Goal: Task Accomplishment & Management: Manage account settings

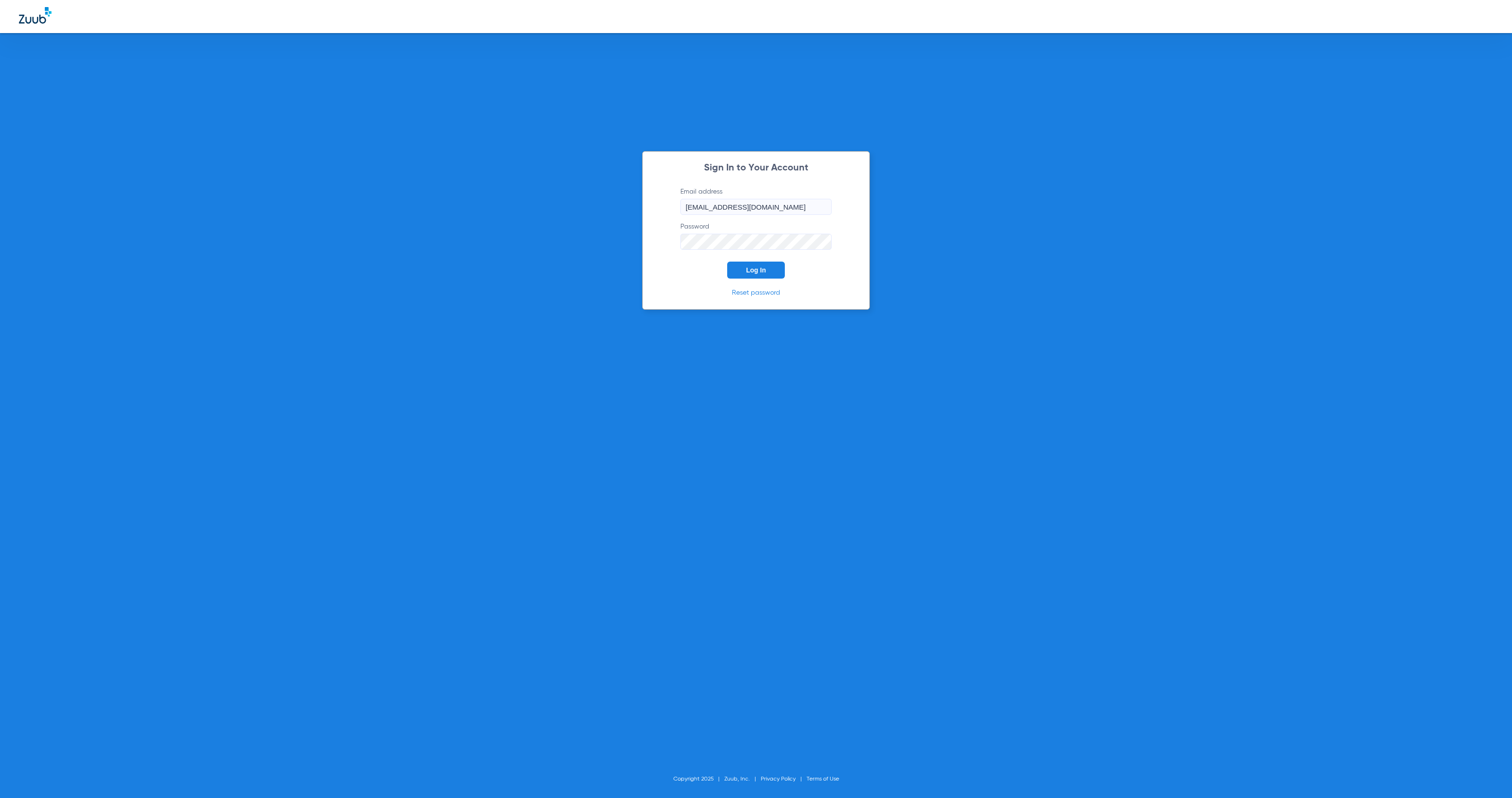
click at [753, 268] on span "Log In" at bounding box center [756, 270] width 20 height 8
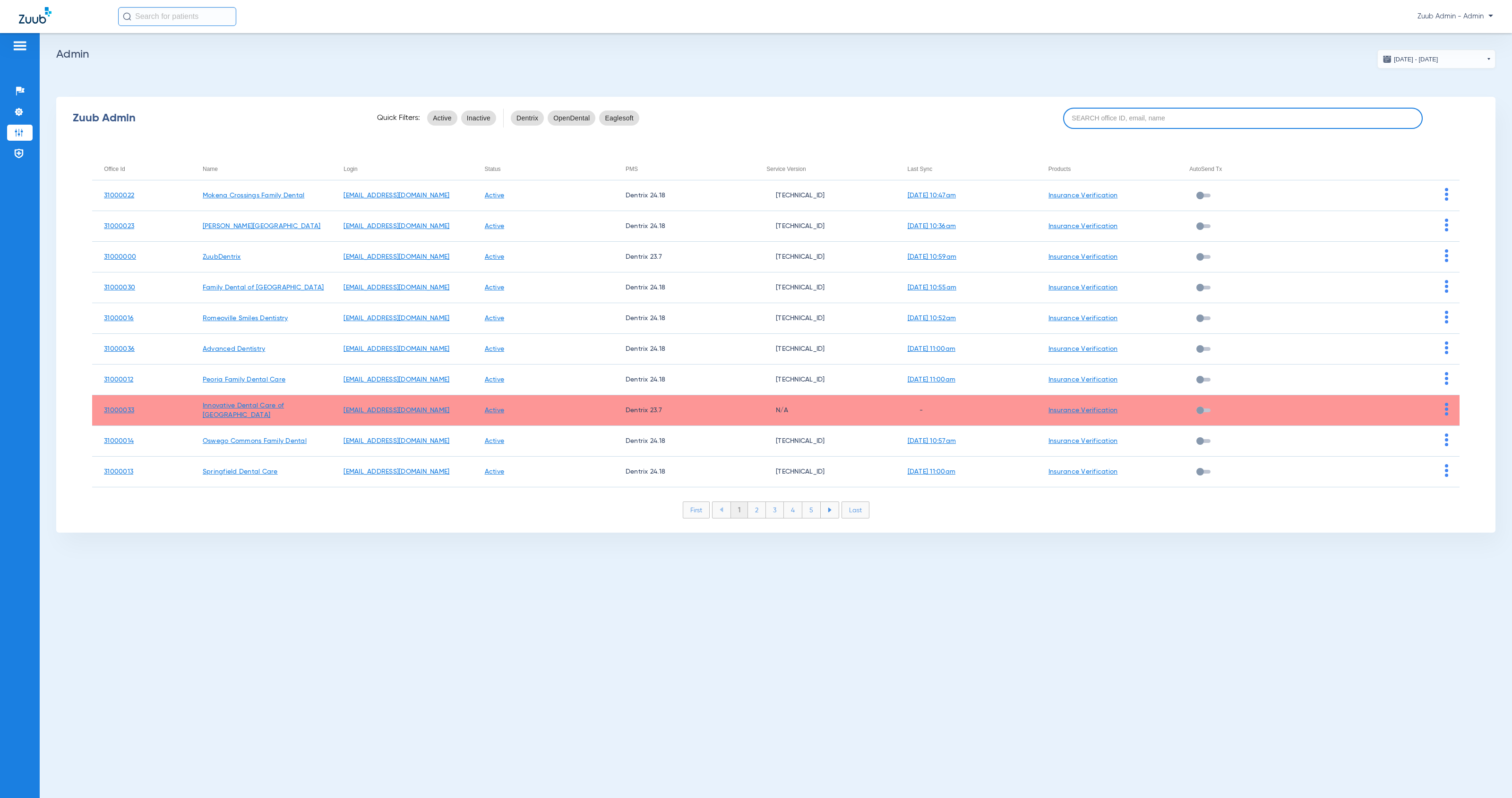
click at [1111, 121] on input at bounding box center [1243, 119] width 360 height 21
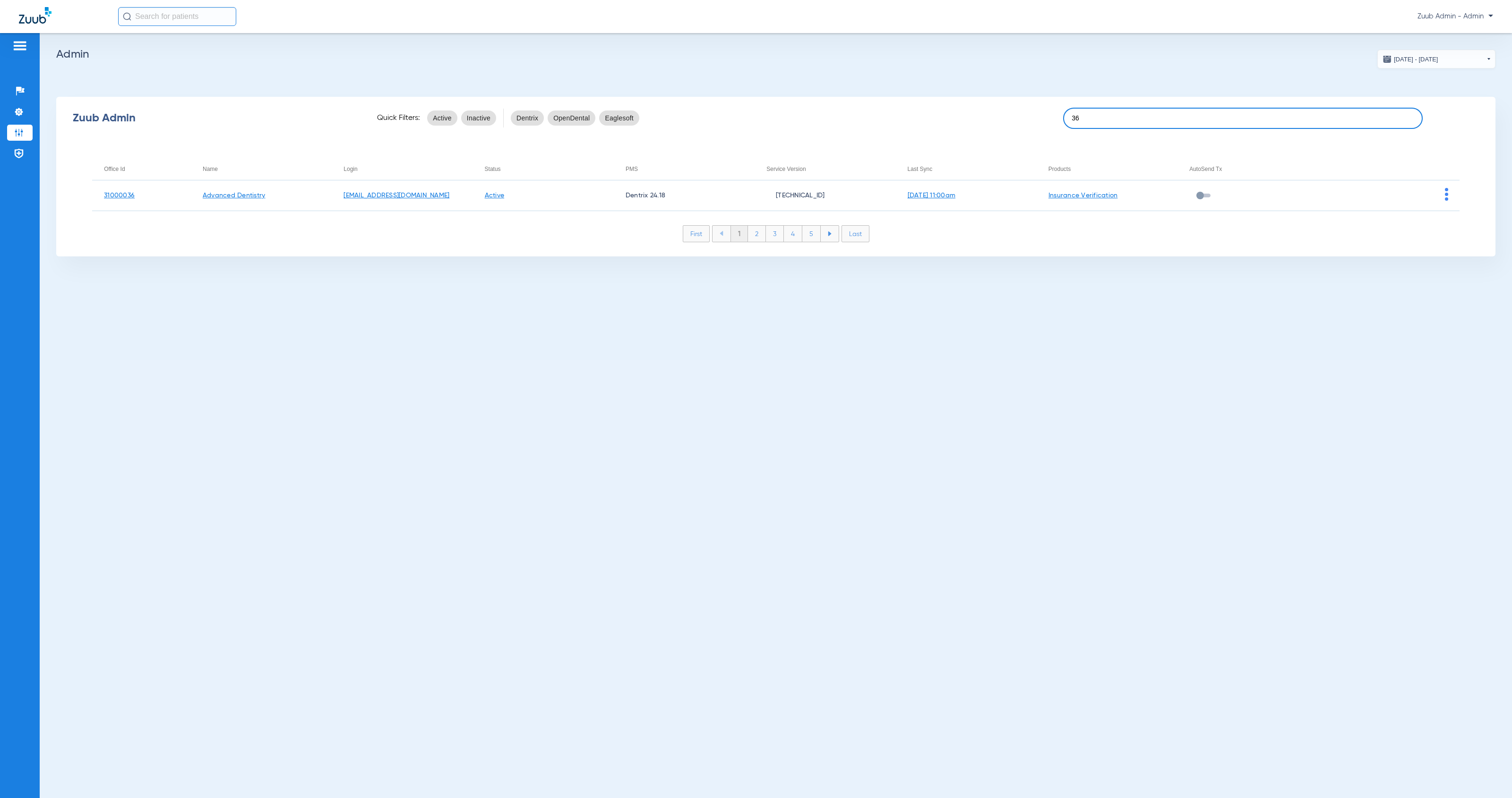
type input "36"
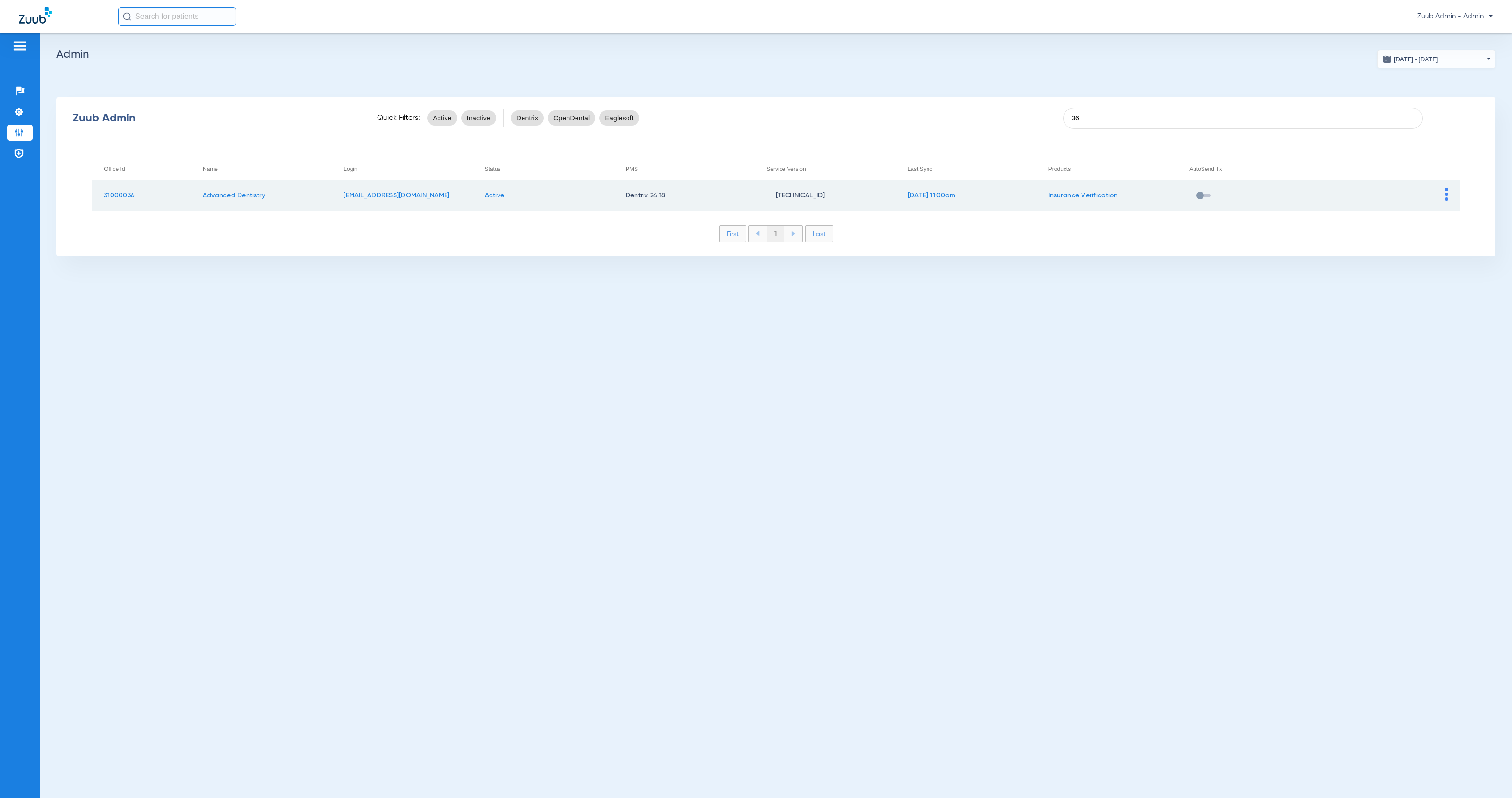
click at [1445, 195] on img at bounding box center [1447, 194] width 4 height 13
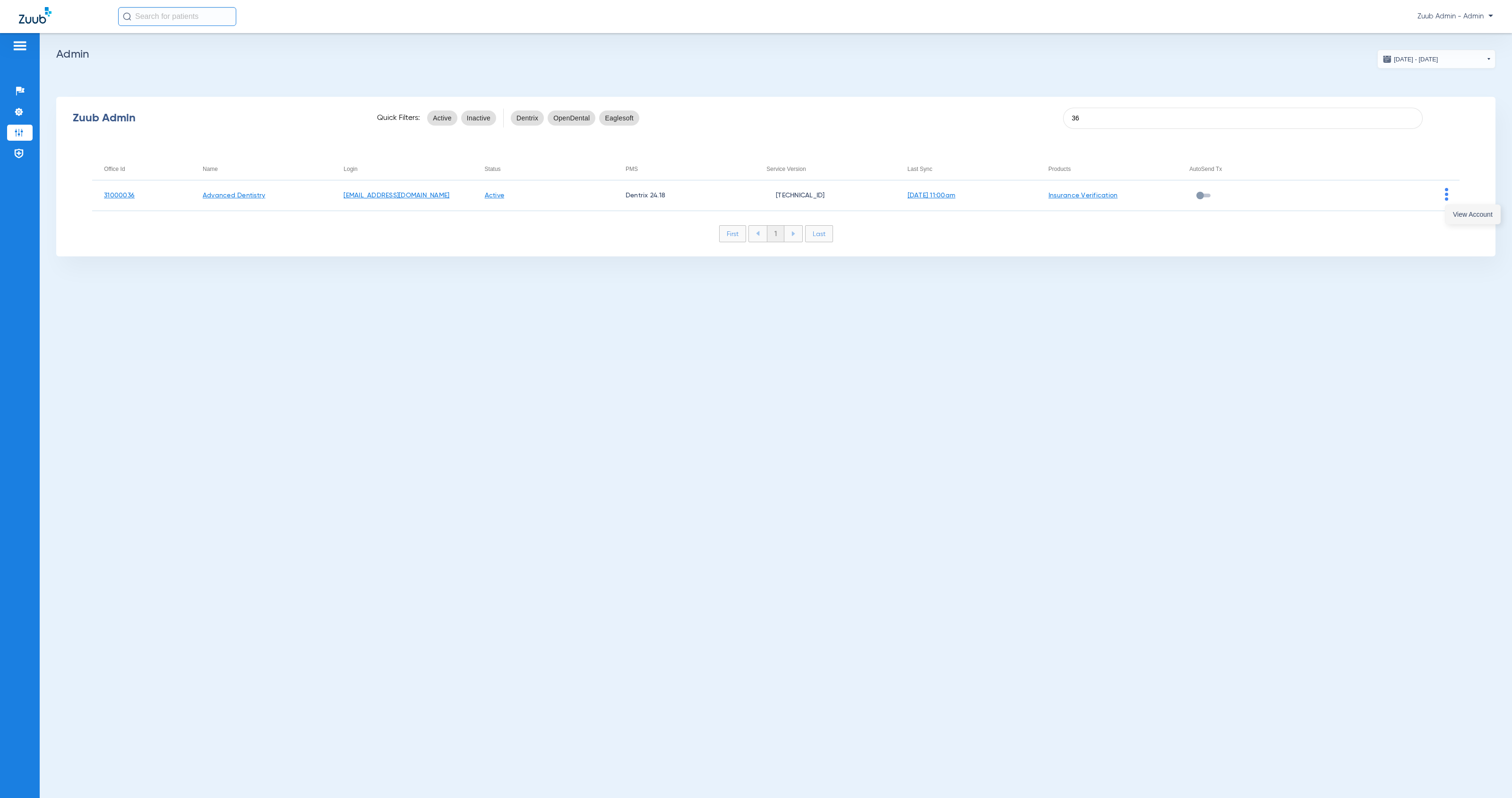
click at [1457, 219] on button "View Account" at bounding box center [1472, 214] width 55 height 19
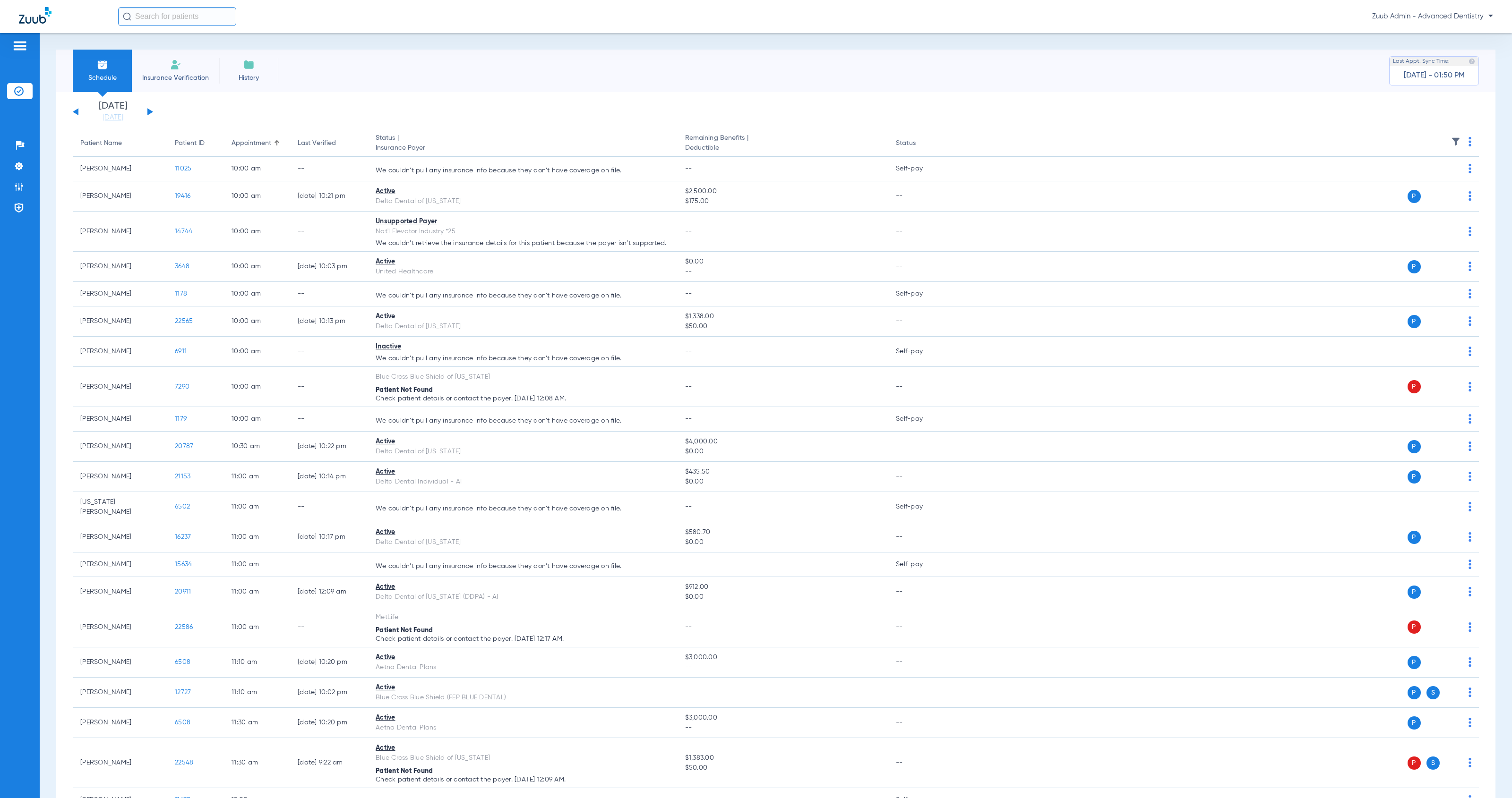
click at [256, 73] on span "History" at bounding box center [249, 78] width 45 height 9
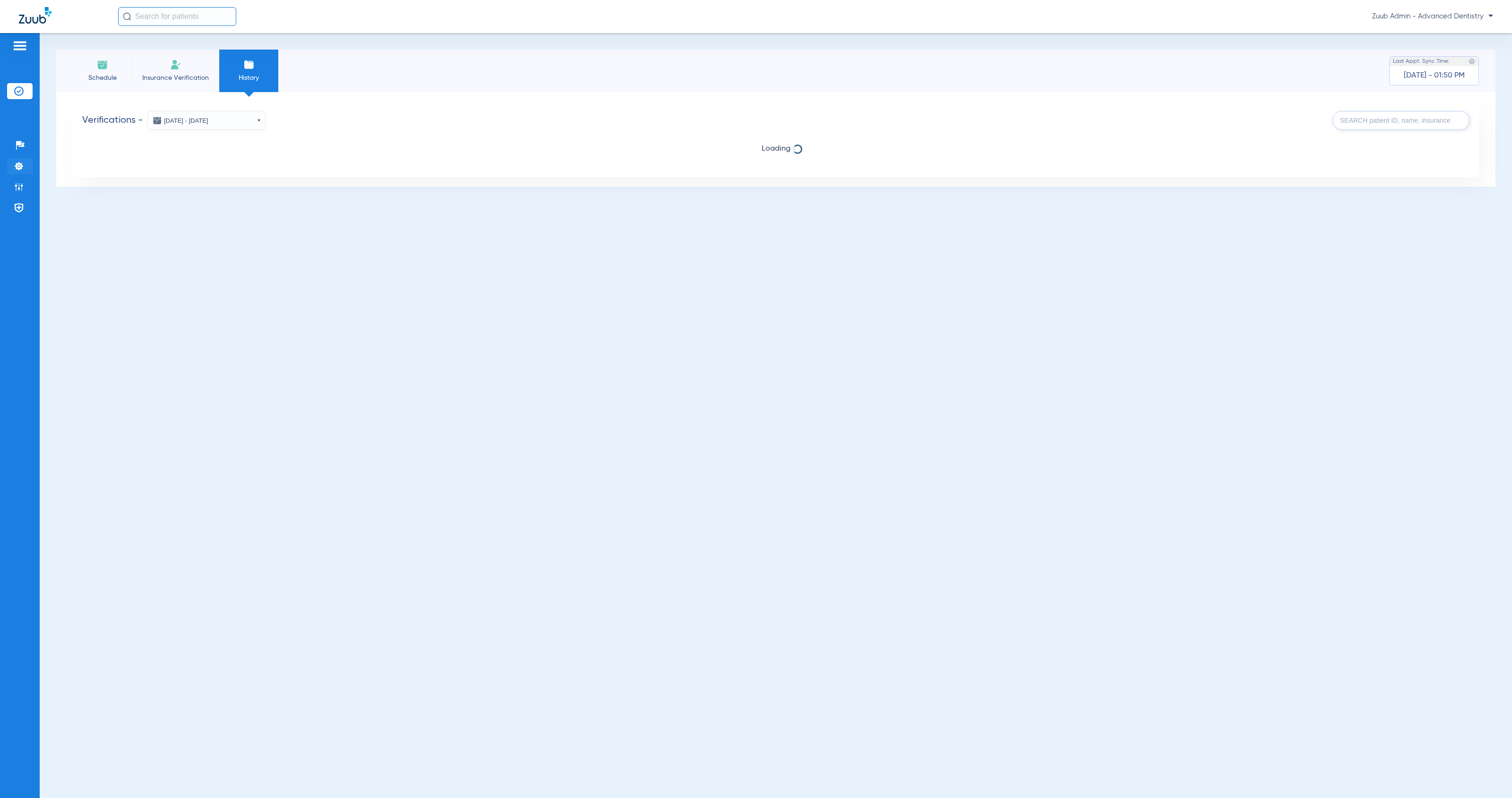
click at [21, 166] on img at bounding box center [19, 166] width 9 height 9
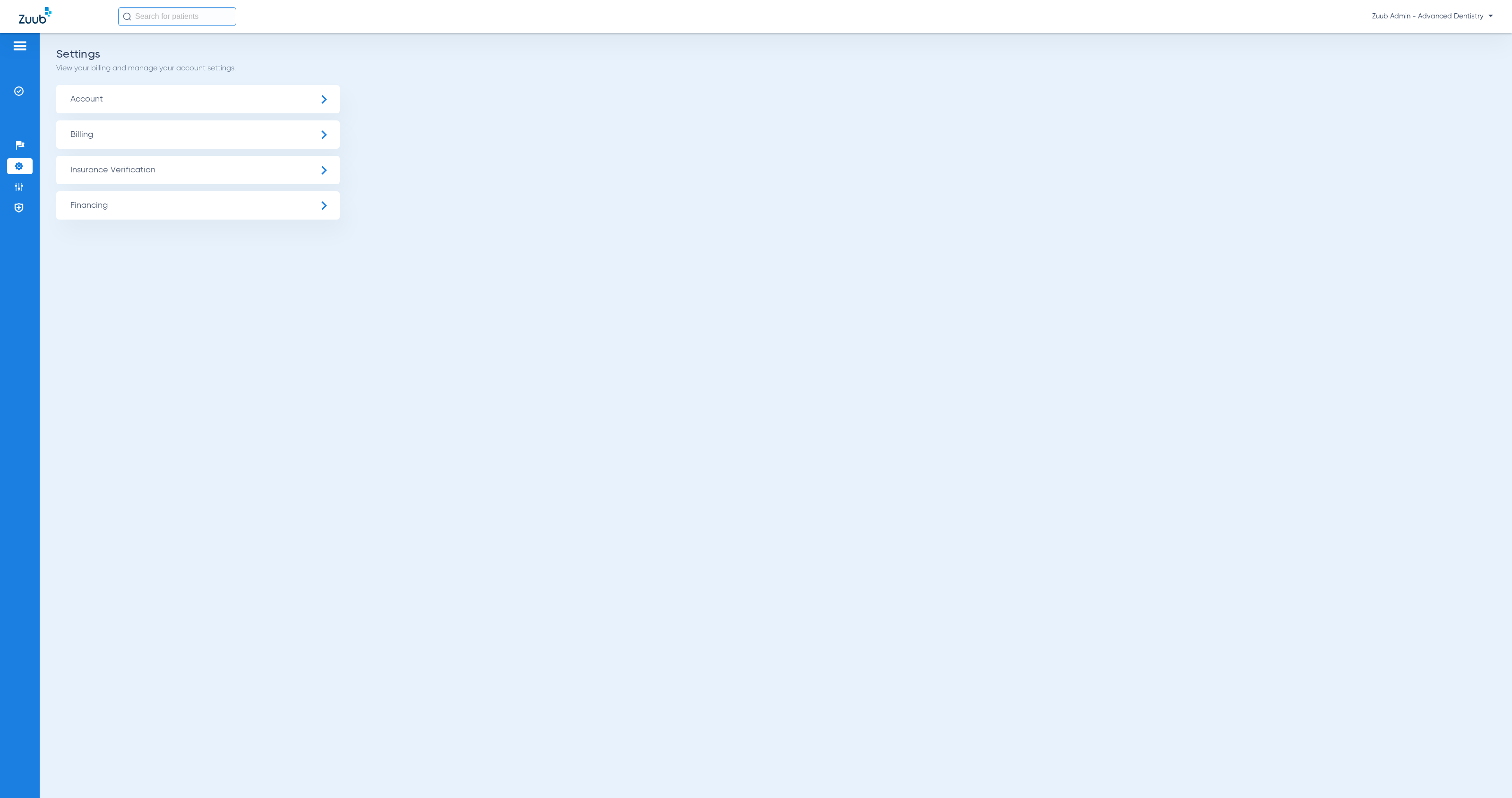
click at [168, 179] on span "Insurance Verification" at bounding box center [198, 170] width 284 height 28
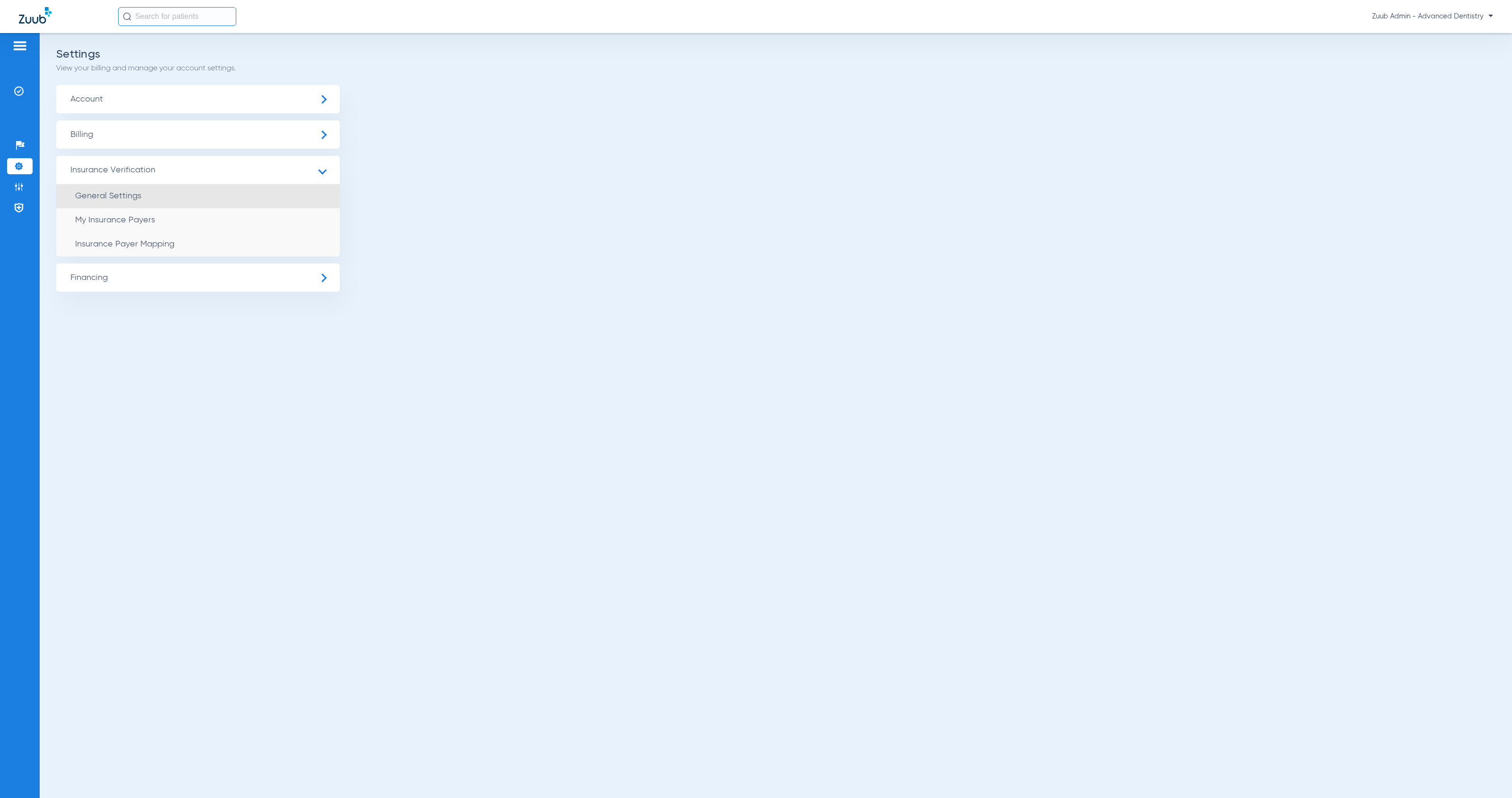
click at [181, 196] on li "General Settings" at bounding box center [198, 196] width 284 height 24
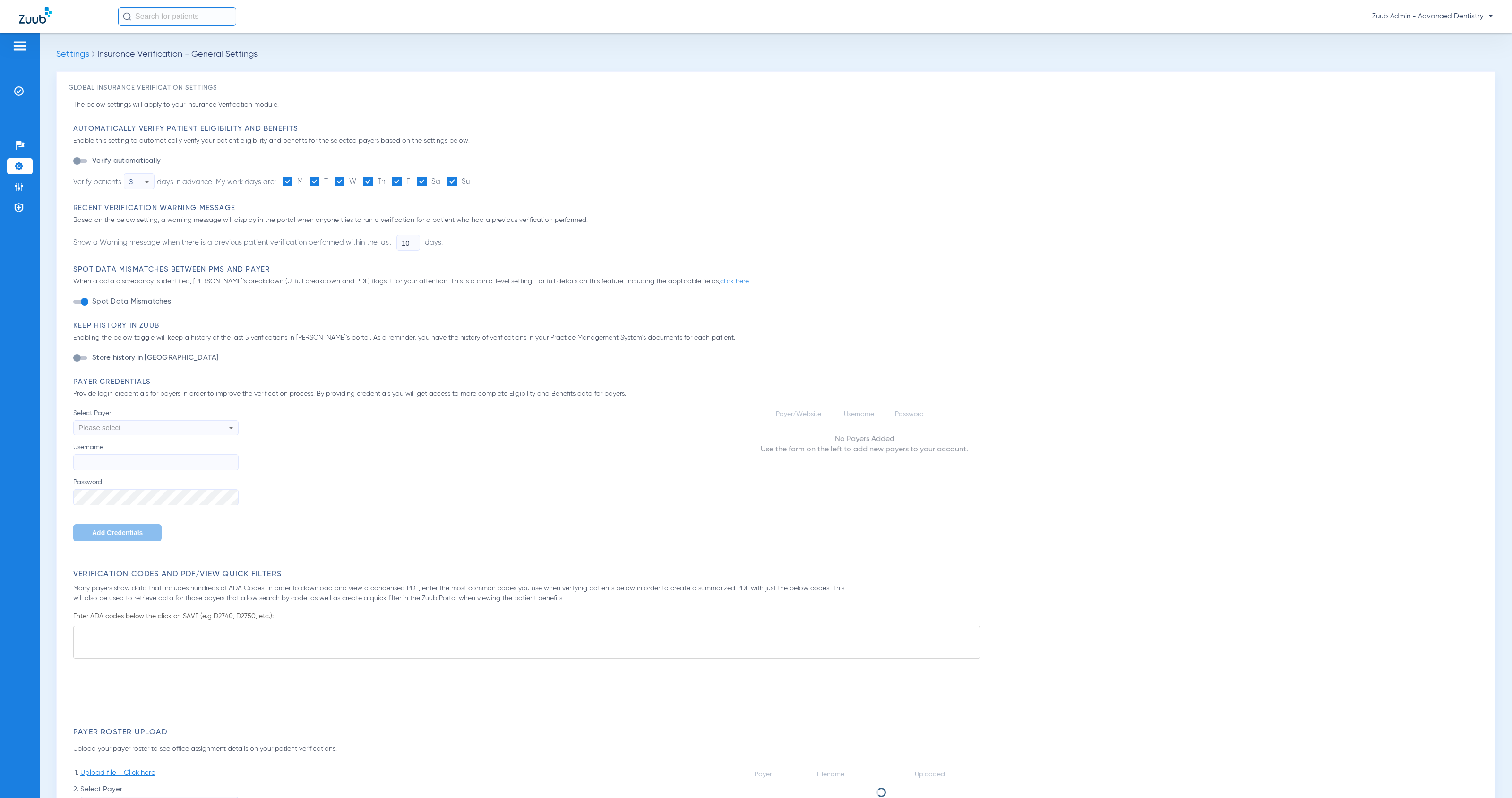
type input "1"
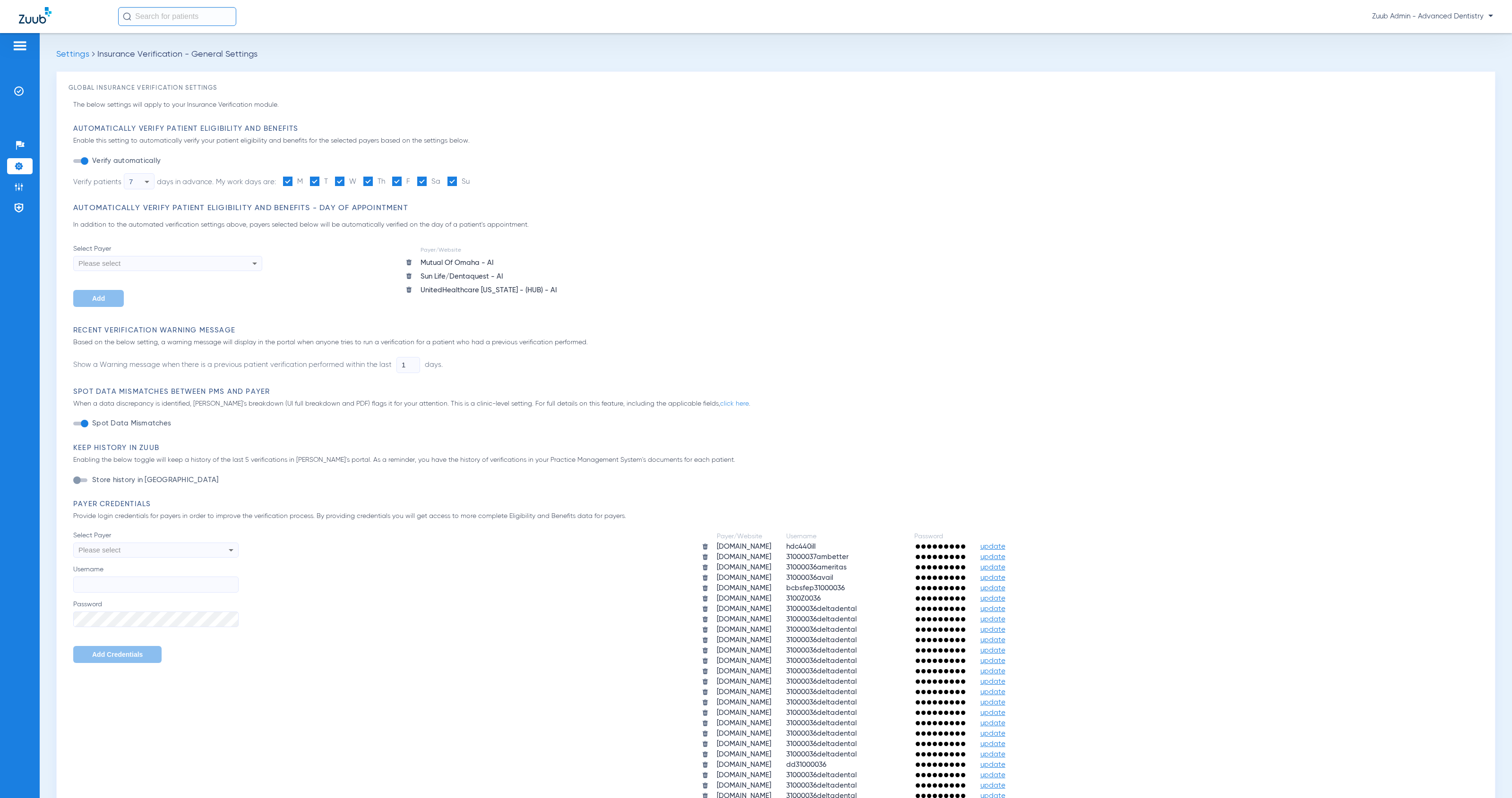
scroll to position [377, 0]
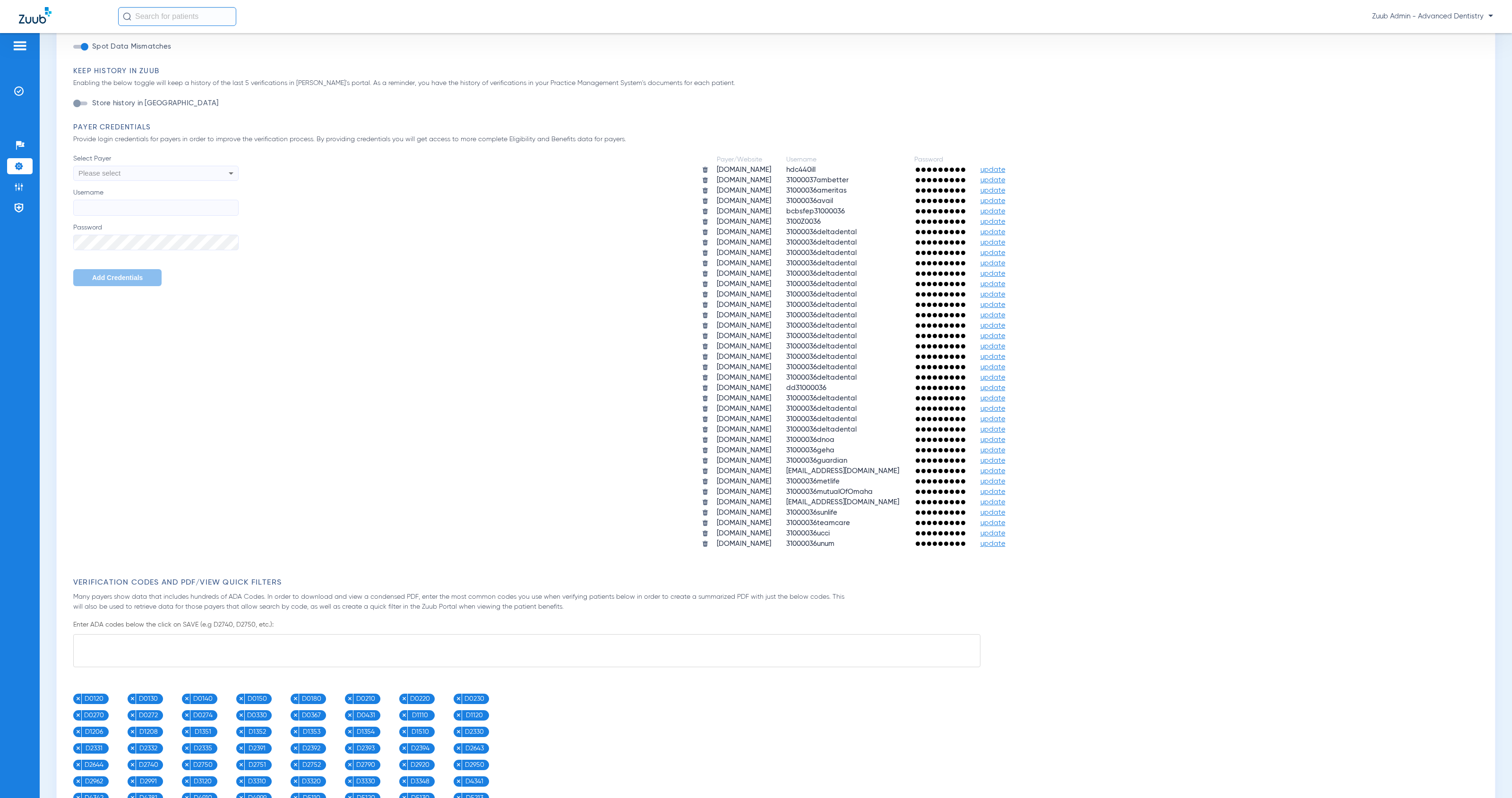
click at [1005, 488] on span "update" at bounding box center [993, 492] width 25 height 7
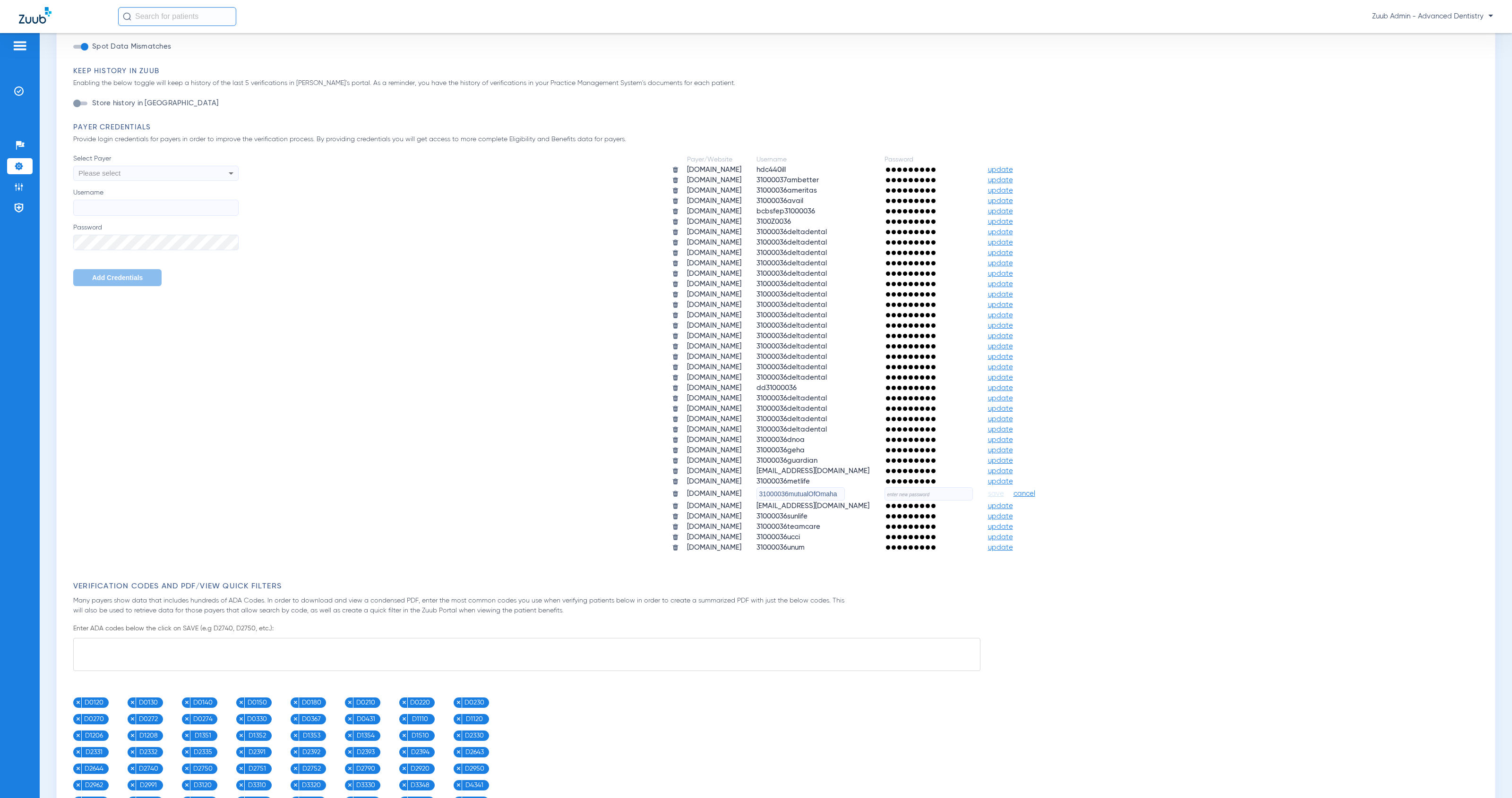
click at [835, 488] on input "31000036mutualOfOmaha" at bounding box center [801, 494] width 89 height 13
click at [973, 488] on input "text" at bounding box center [929, 494] width 89 height 13
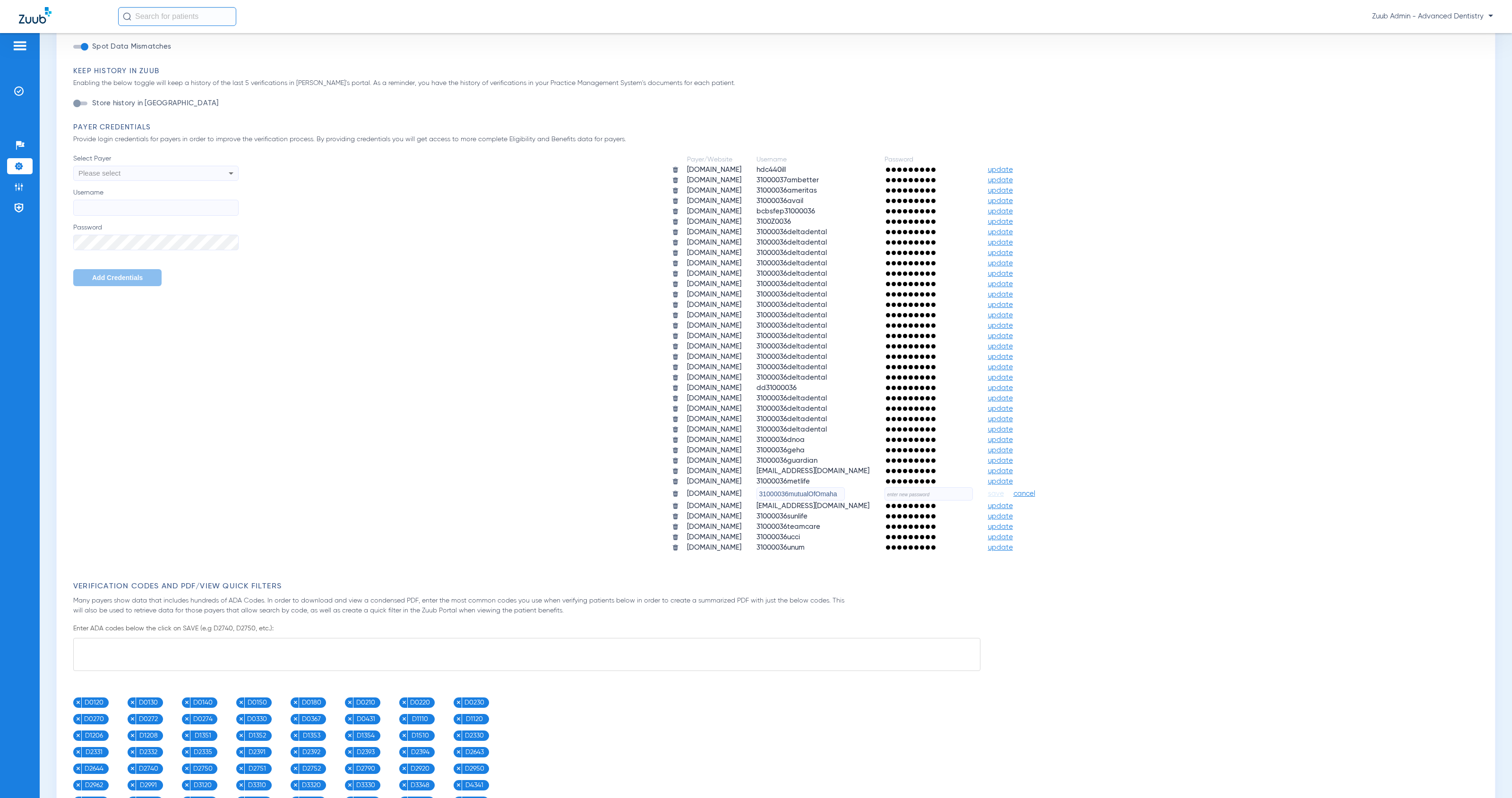
paste input "HeartlandZuub2025!!"
type input "HeartlandZuub2025!!"
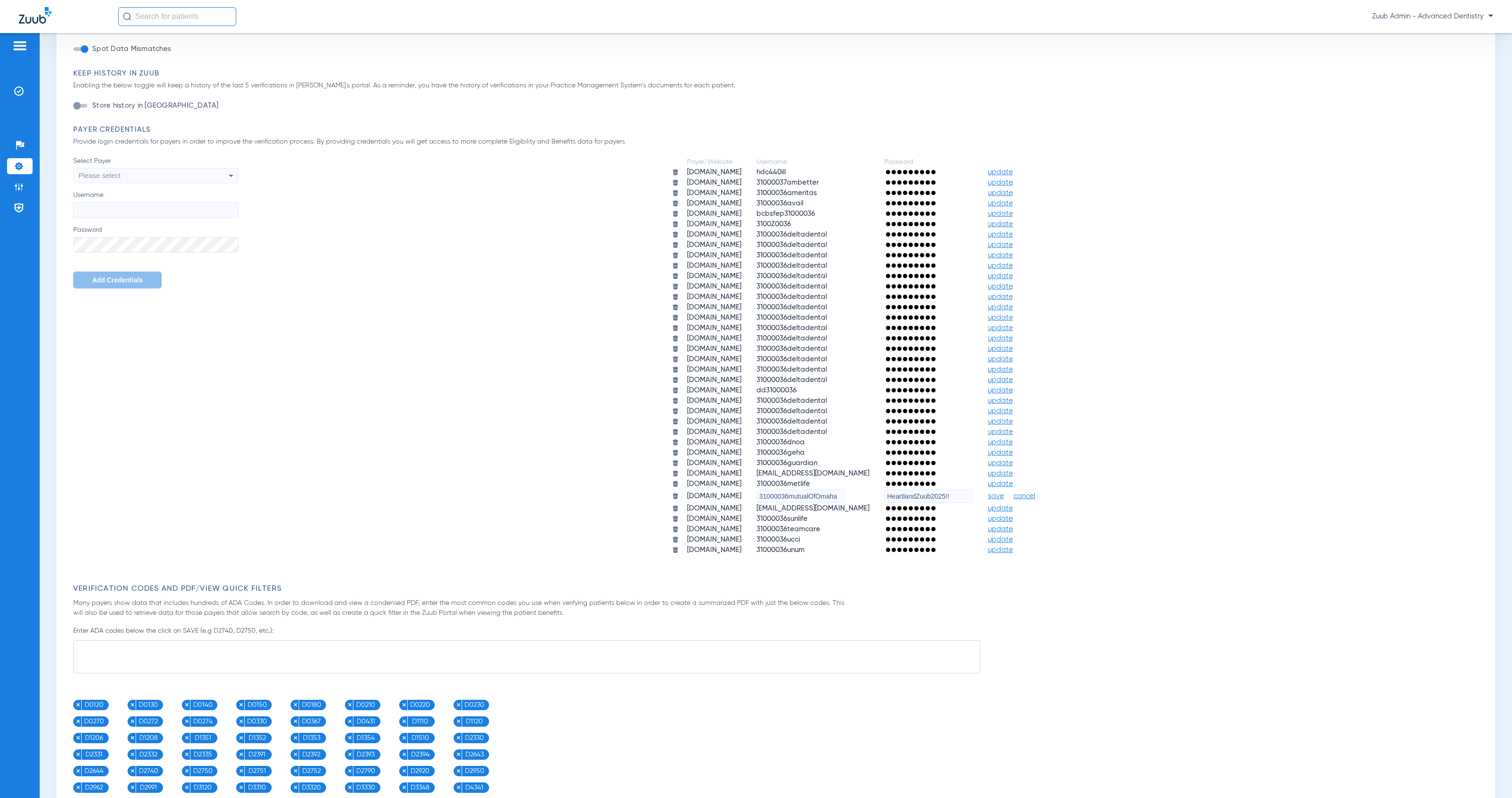
click at [1004, 492] on span "save" at bounding box center [995, 496] width 16 height 8
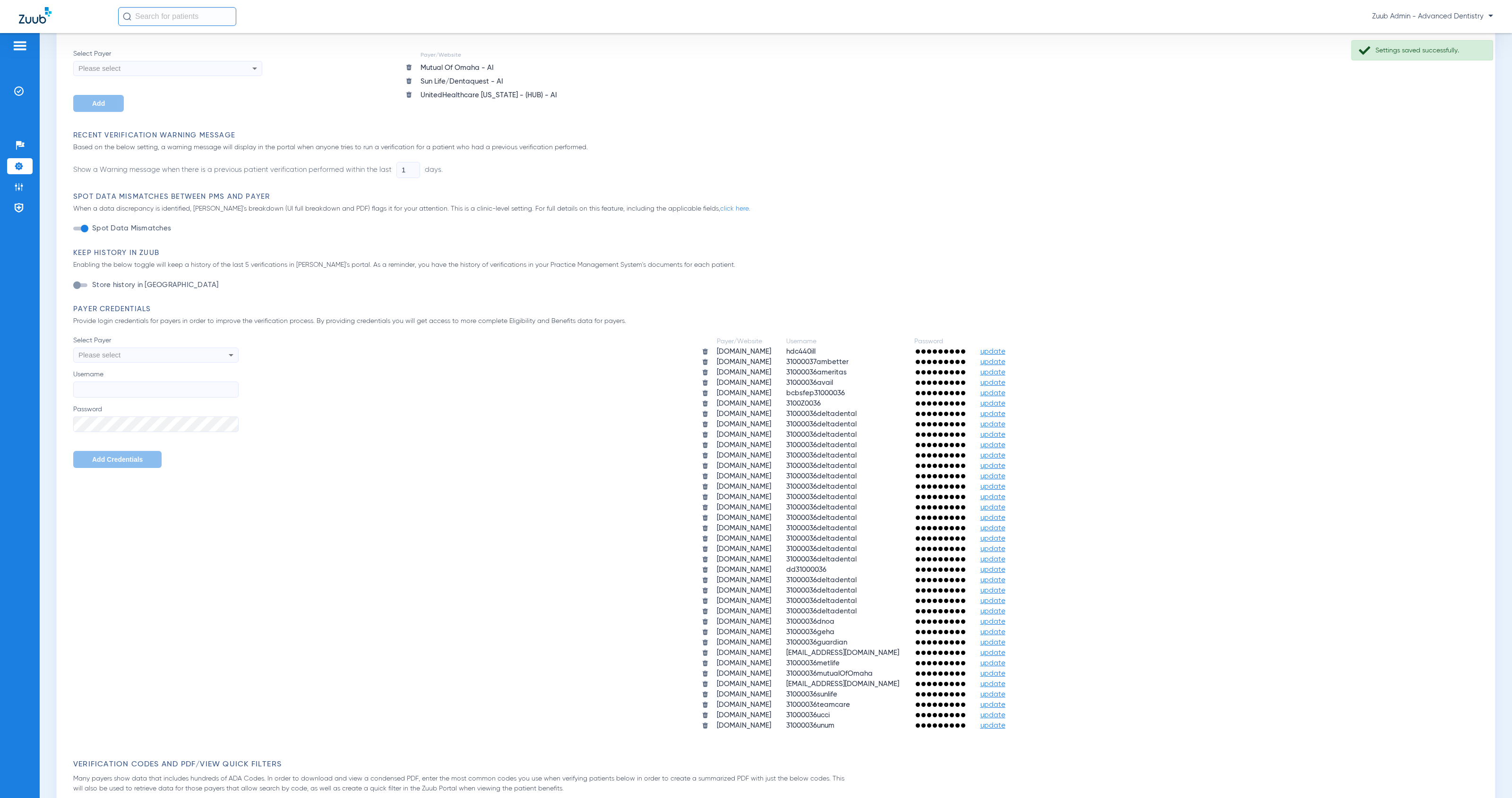
scroll to position [0, 0]
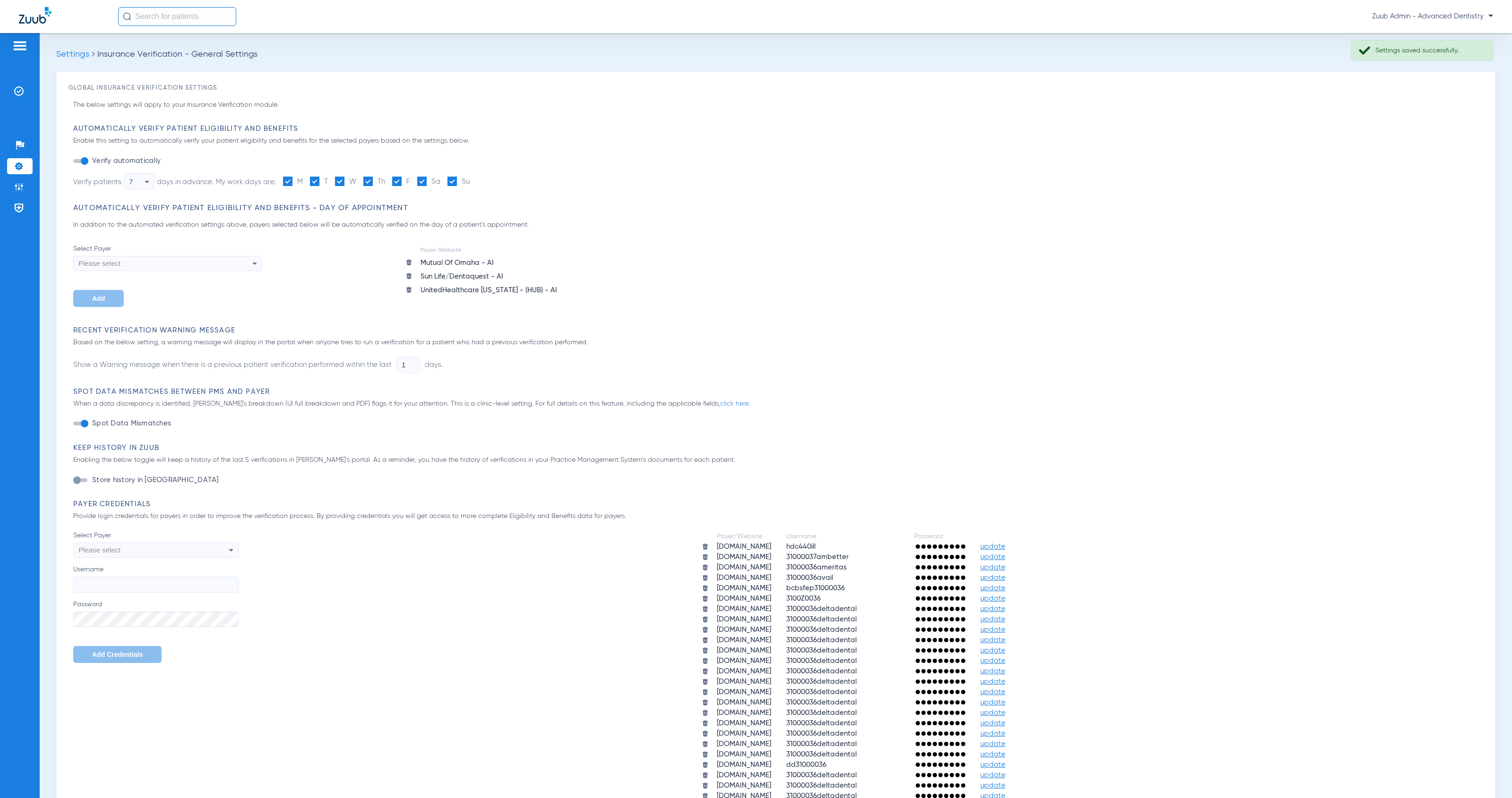
drag, startPoint x: 25, startPoint y: 89, endPoint x: 46, endPoint y: 104, distance: 25.8
click at [25, 89] on li "Insurance Verification" at bounding box center [19, 91] width 25 height 16
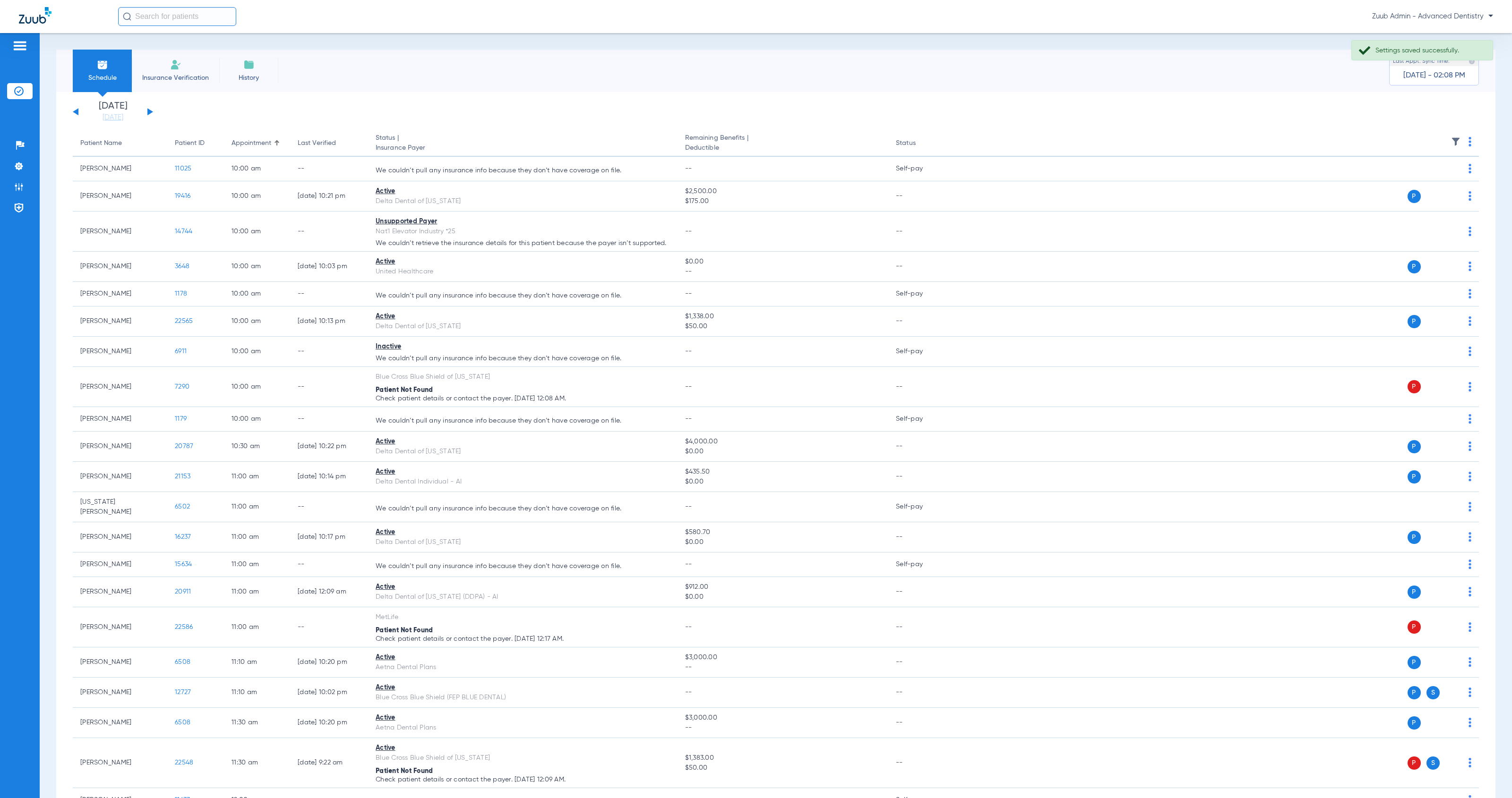
click at [1451, 142] on img at bounding box center [1456, 141] width 9 height 9
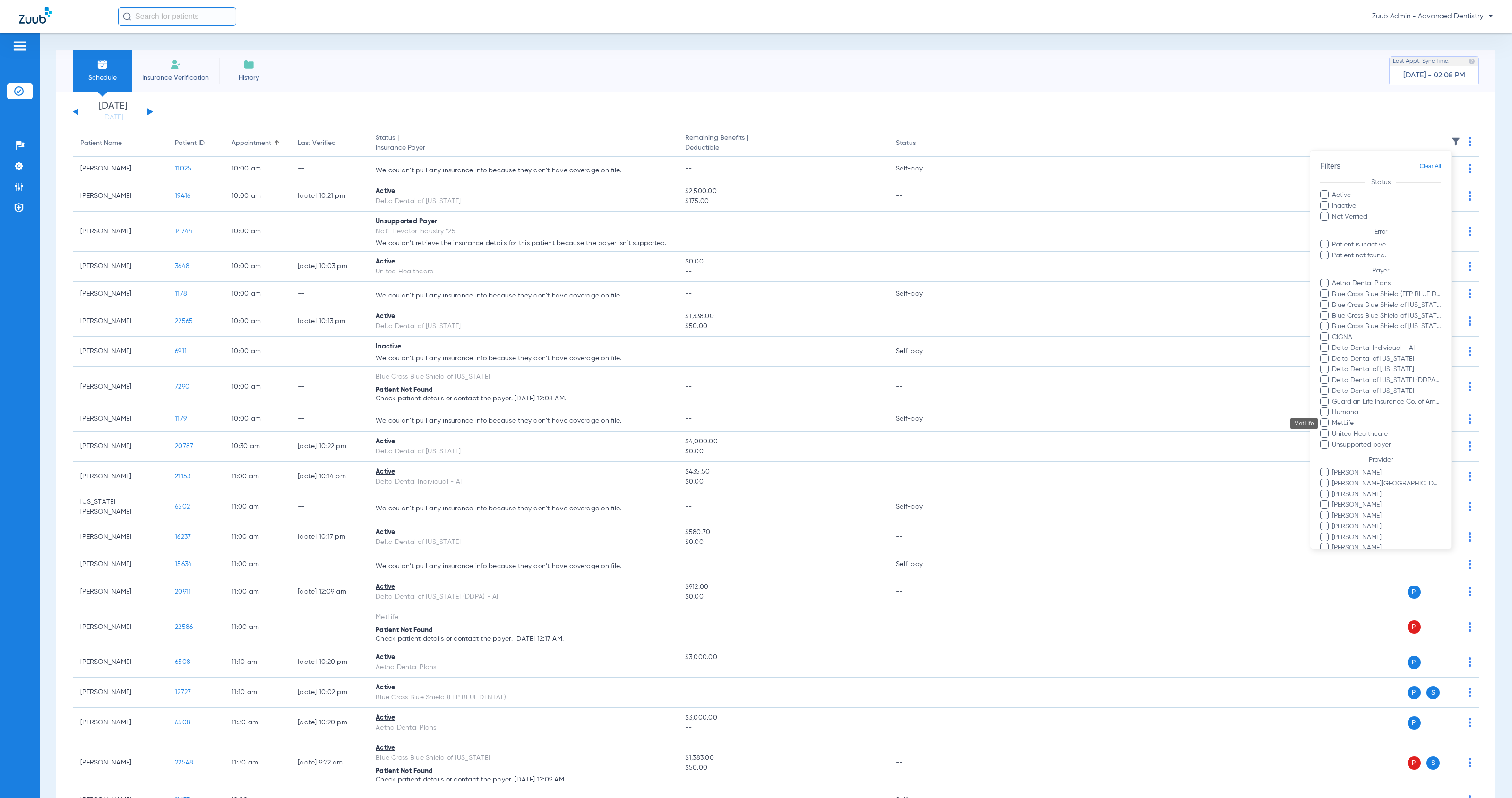
click at [1337, 421] on span "MetLife" at bounding box center [1386, 423] width 110 height 10
click at [1334, 430] on input "MetLife" at bounding box center [1334, 430] width 0 height 0
click at [1404, 521] on button "Apply" at bounding box center [1419, 530] width 44 height 18
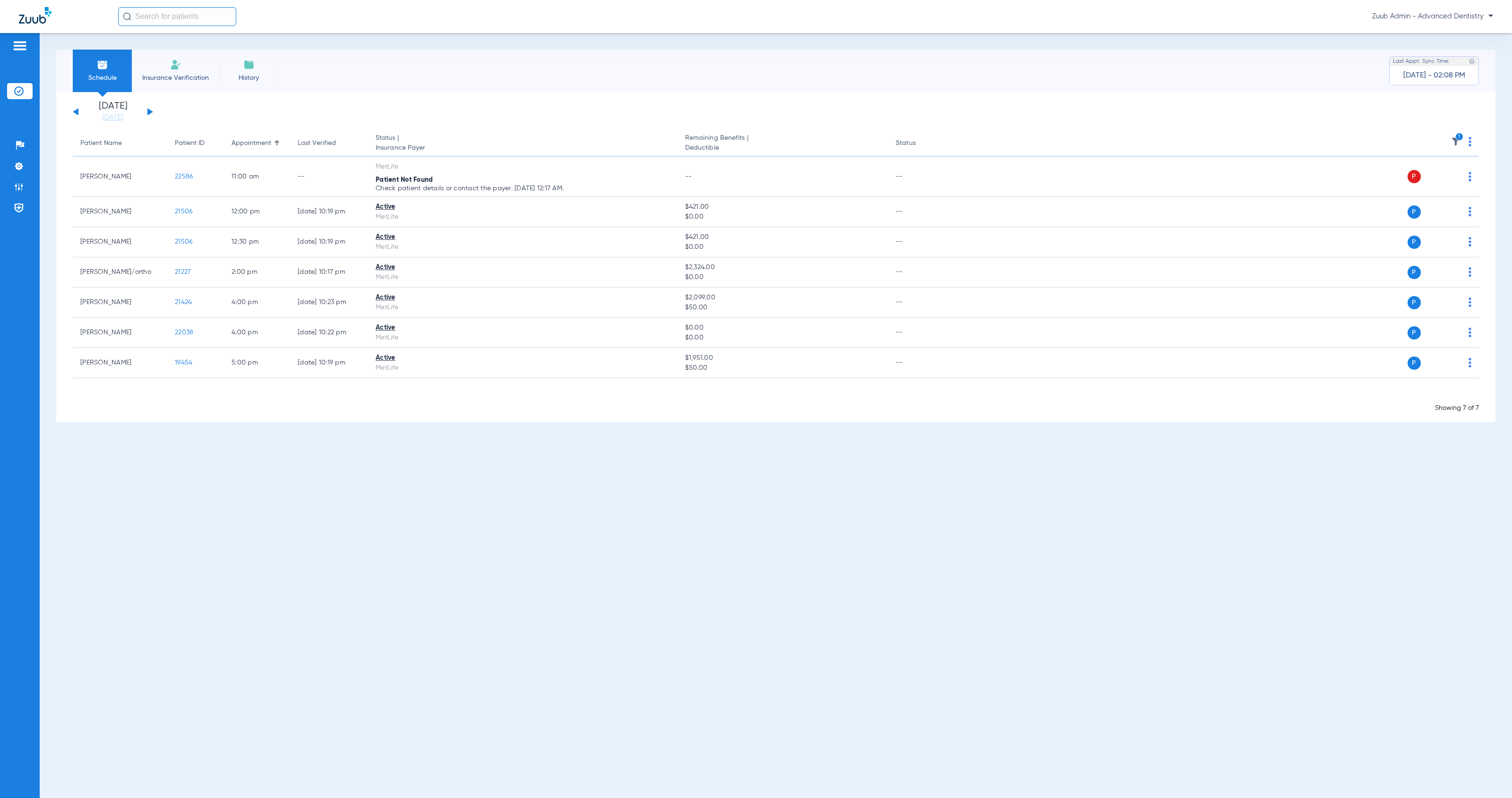
click at [78, 115] on button at bounding box center [76, 111] width 6 height 7
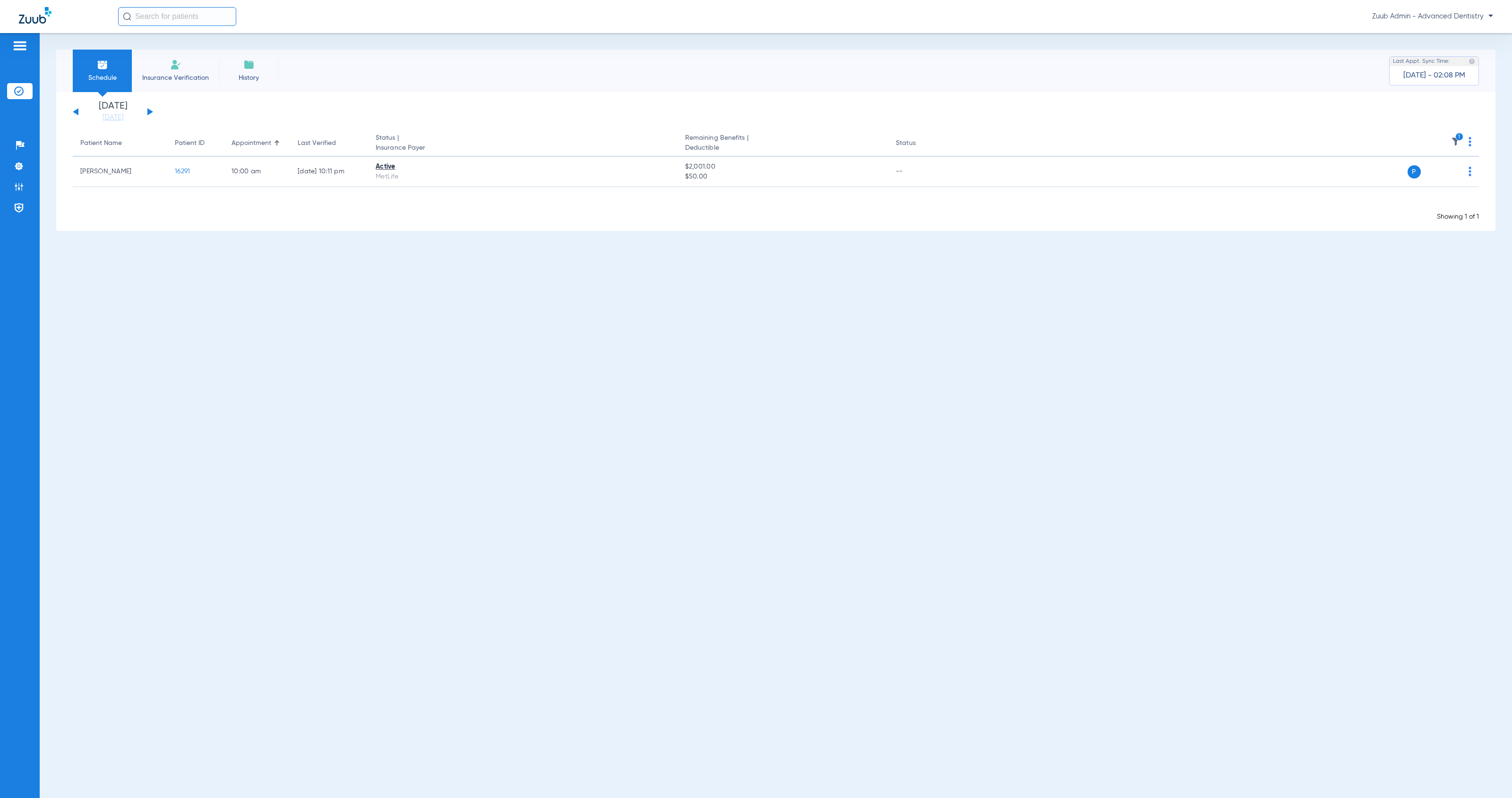
click at [78, 115] on button at bounding box center [76, 111] width 6 height 7
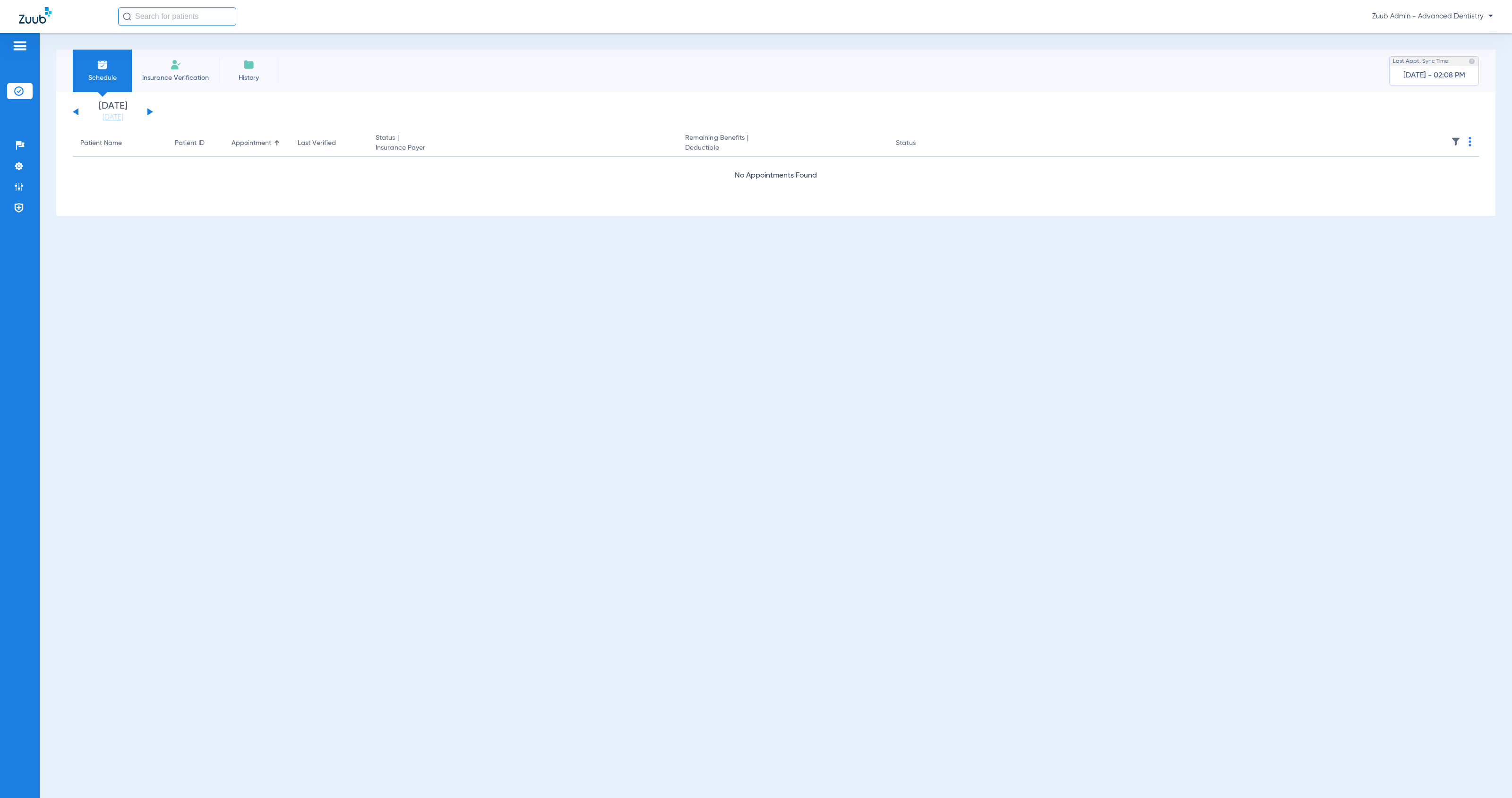
click at [78, 115] on button at bounding box center [76, 111] width 6 height 7
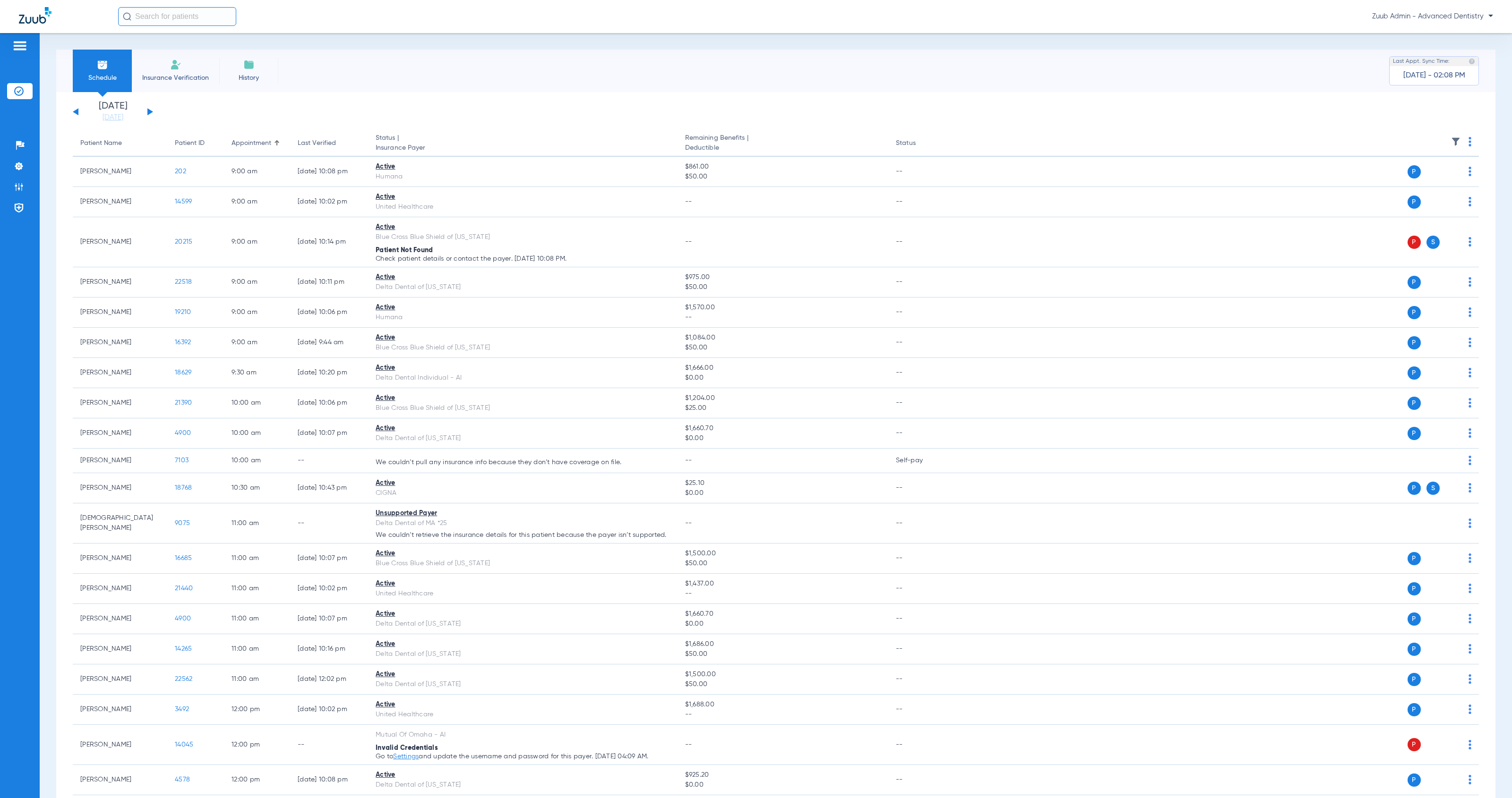
click at [1441, 137] on th at bounding box center [1216, 143] width 527 height 26
drag, startPoint x: 1446, startPoint y: 139, endPoint x: 1447, endPoint y: 144, distance: 5.1
click at [1451, 139] on img at bounding box center [1456, 141] width 9 height 9
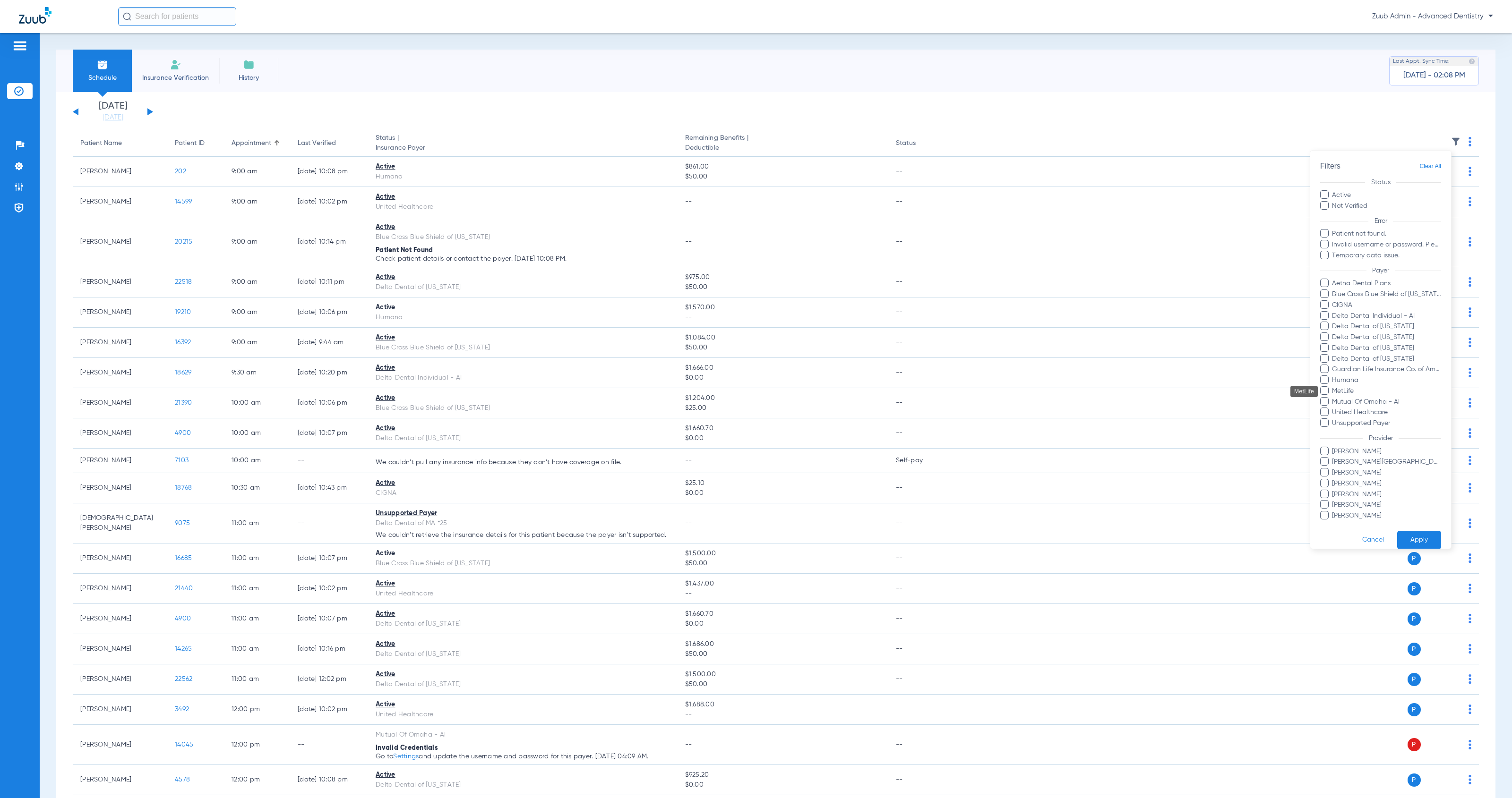
click at [1358, 389] on span "MetLife" at bounding box center [1386, 391] width 110 height 10
click at [1334, 398] on input "MetLife" at bounding box center [1334, 398] width 0 height 0
click at [1415, 538] on button "Apply" at bounding box center [1419, 540] width 44 height 18
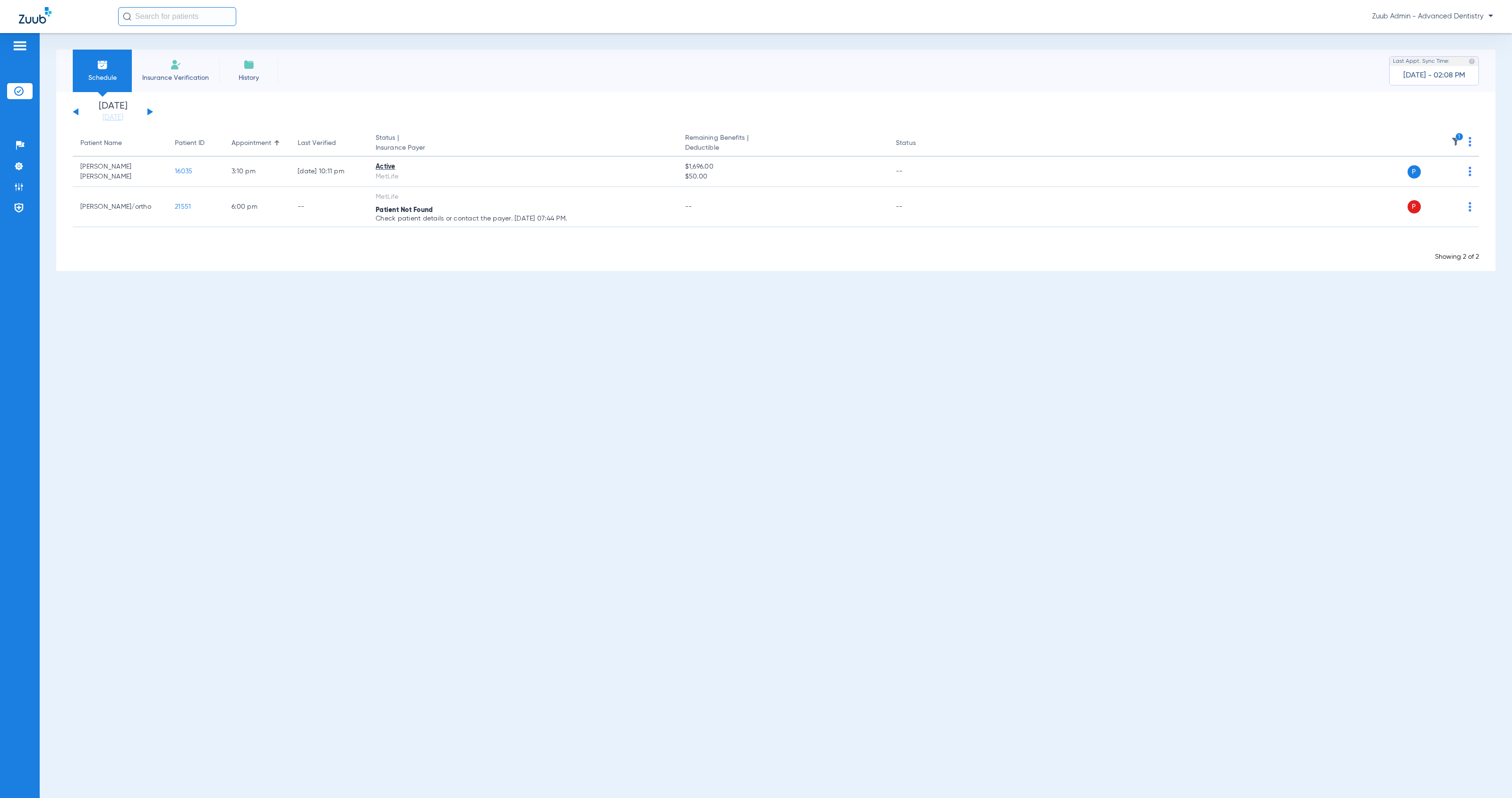
click at [150, 113] on button at bounding box center [150, 111] width 6 height 7
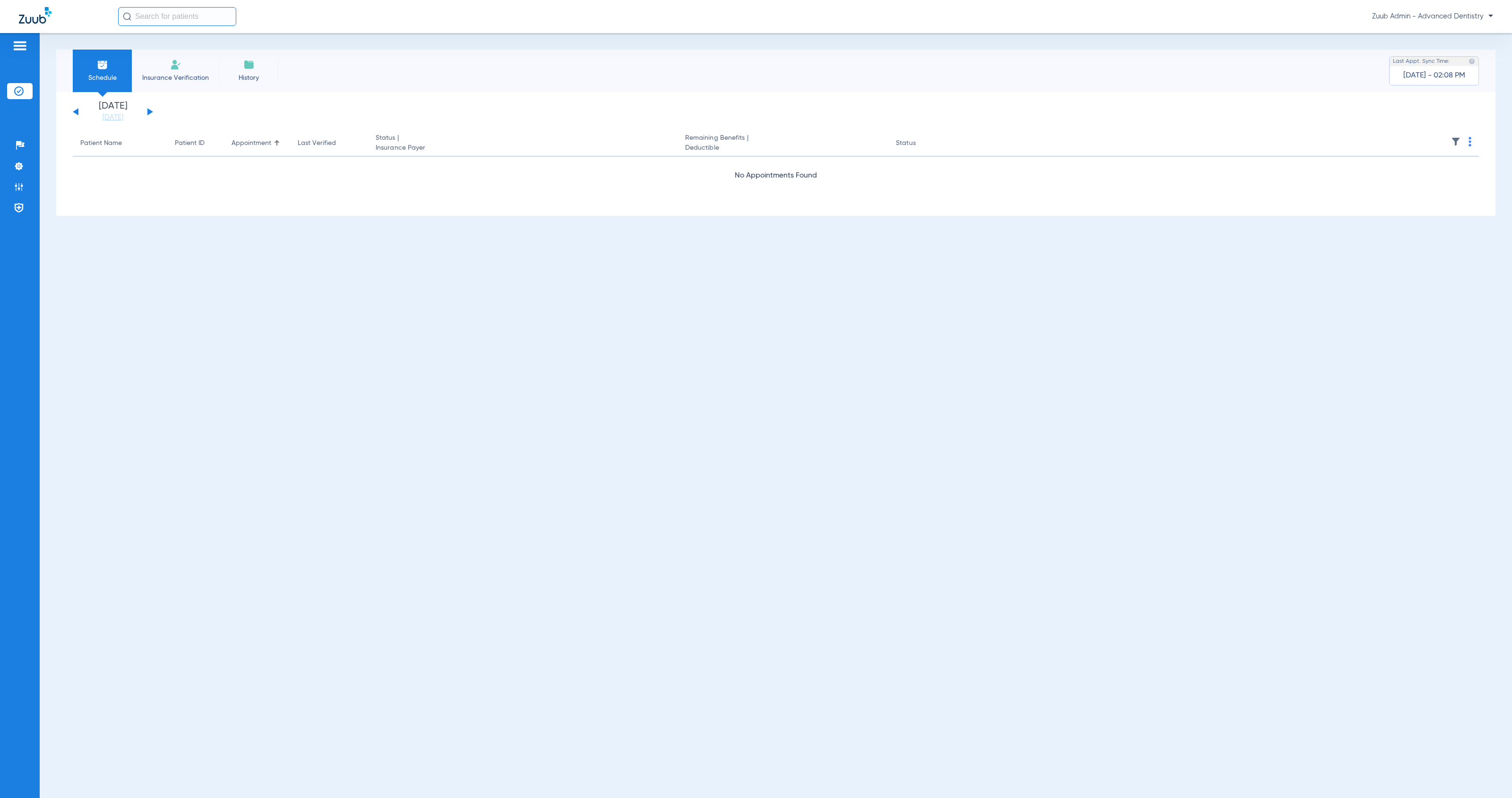
click at [150, 113] on button at bounding box center [150, 111] width 6 height 7
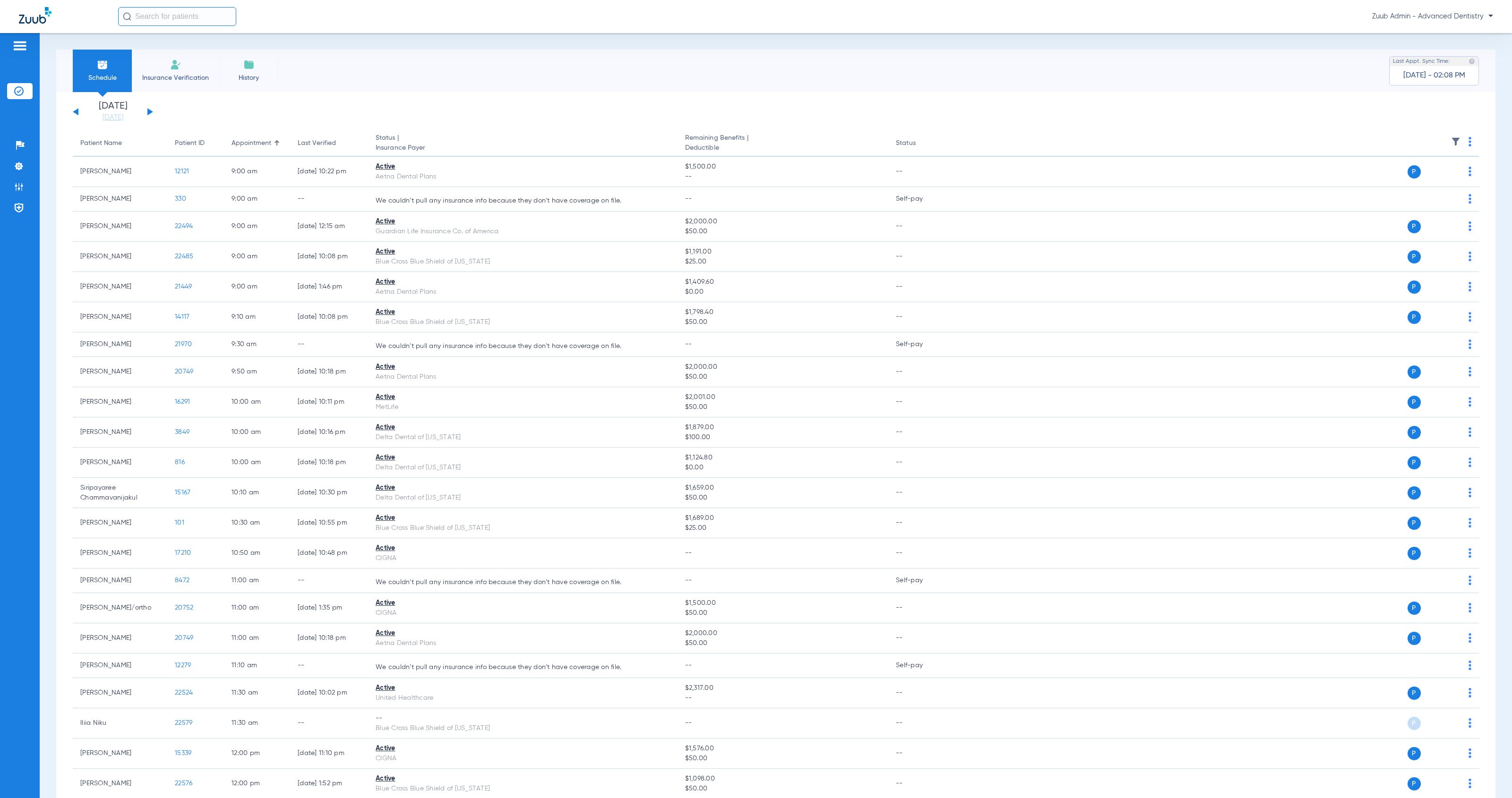
click at [150, 113] on button at bounding box center [150, 111] width 6 height 7
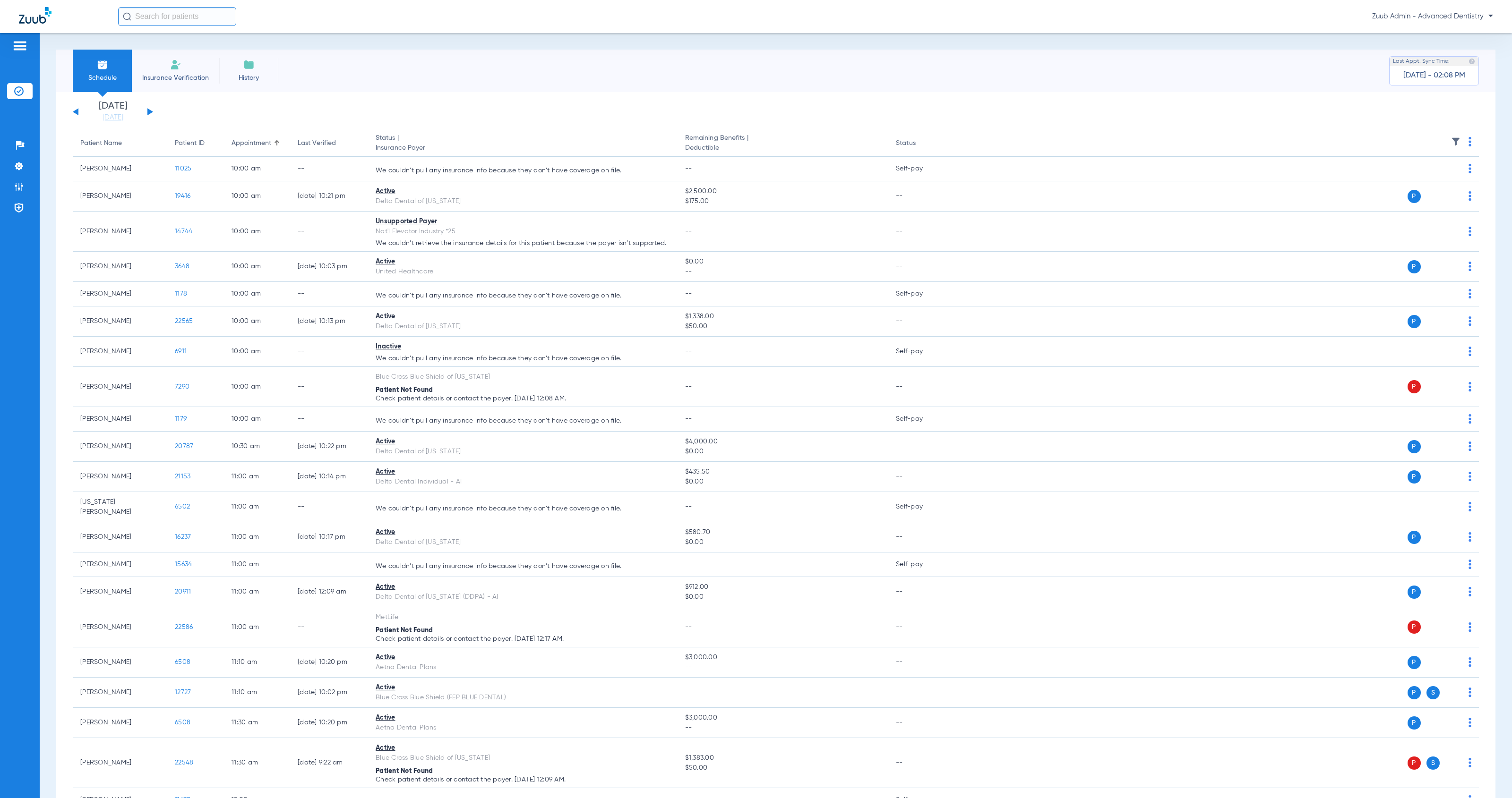
click at [150, 113] on button at bounding box center [150, 111] width 6 height 7
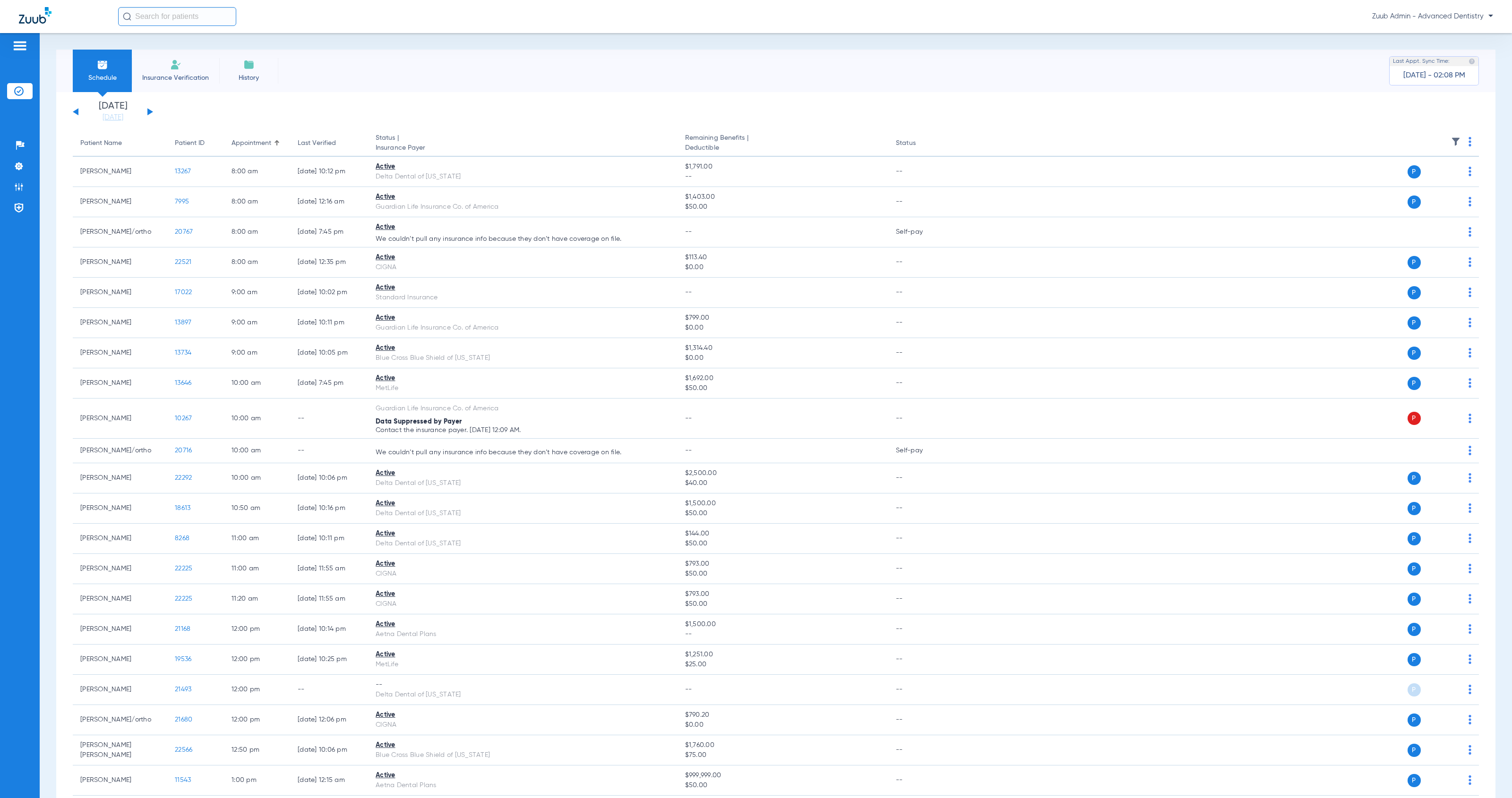
click at [149, 112] on button at bounding box center [150, 111] width 6 height 7
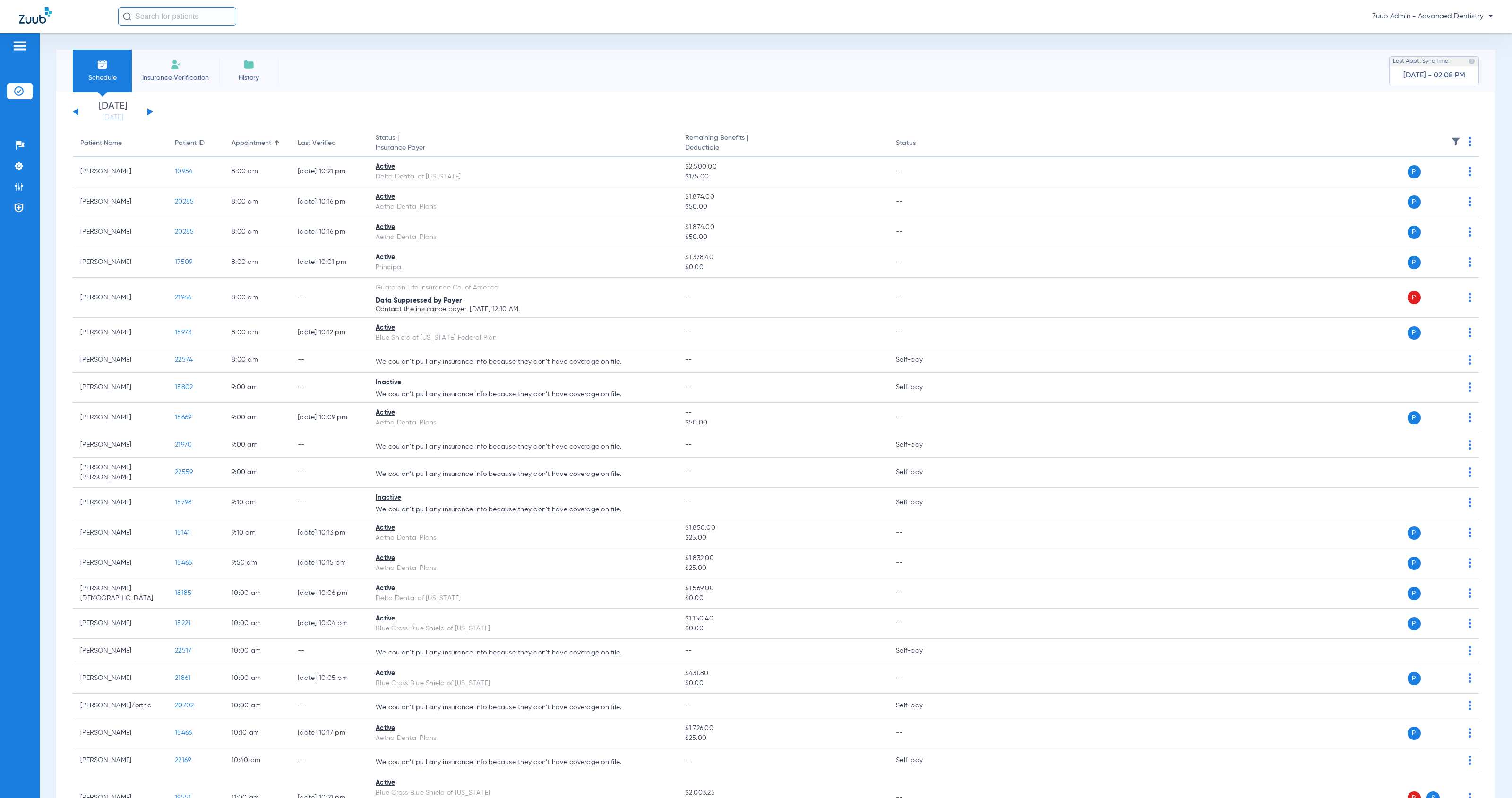
click at [1451, 139] on img at bounding box center [1456, 141] width 9 height 9
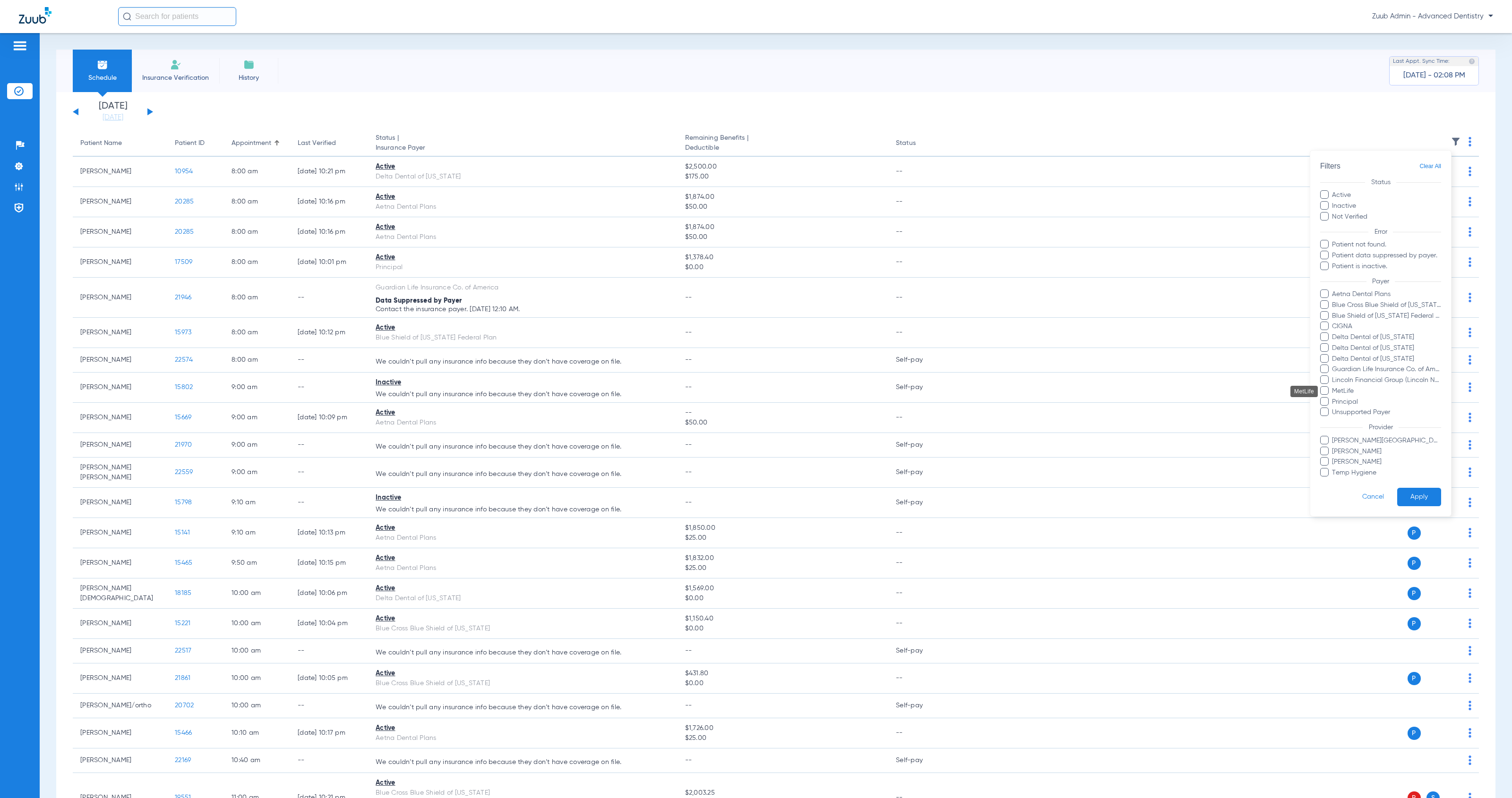
click at [1337, 389] on span "MetLife" at bounding box center [1386, 391] width 110 height 10
click at [1334, 398] on input "MetLife" at bounding box center [1334, 398] width 0 height 0
click at [1426, 496] on button "Apply" at bounding box center [1419, 497] width 44 height 18
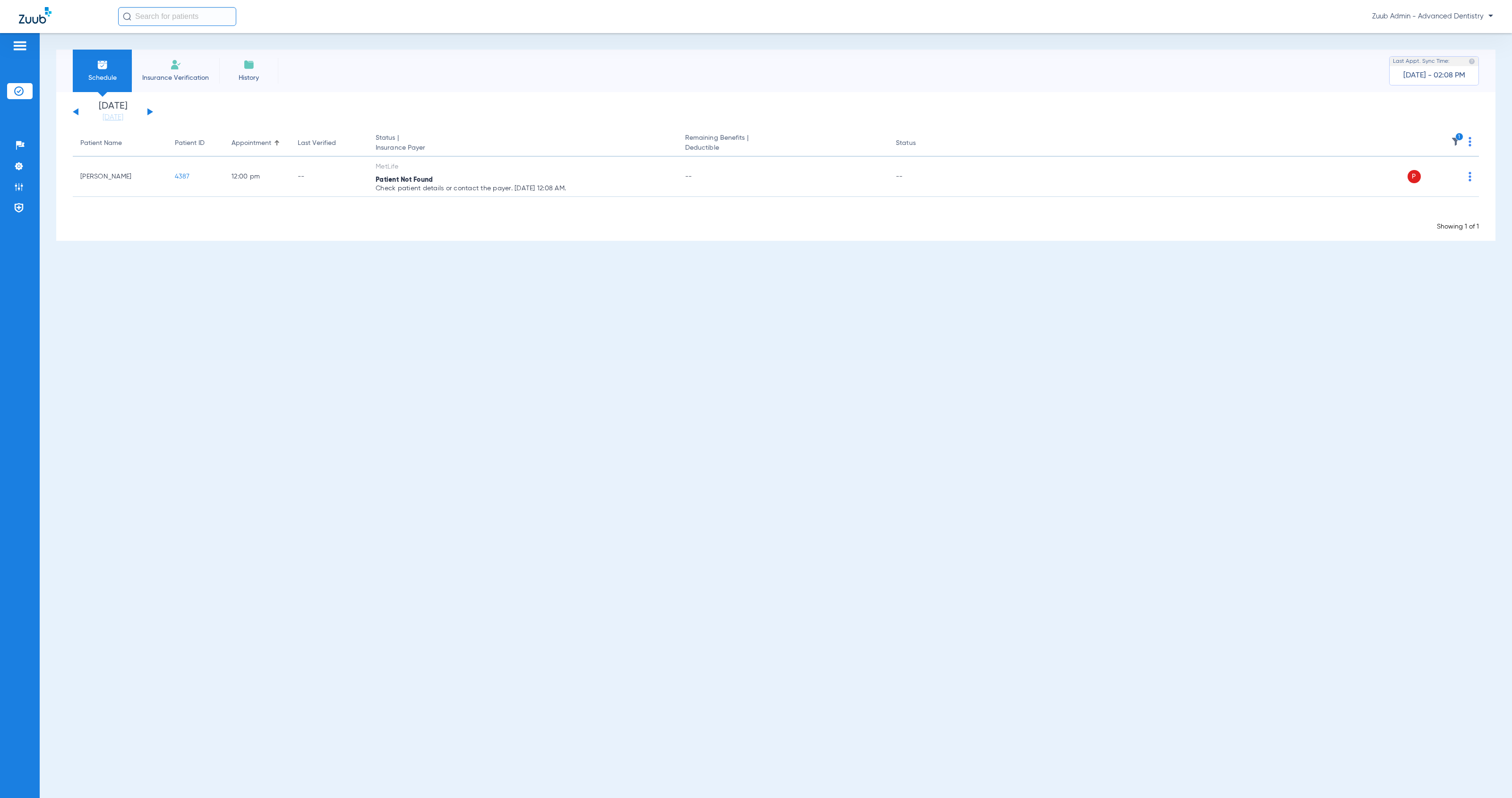
click at [1457, 145] on img at bounding box center [1456, 141] width 9 height 9
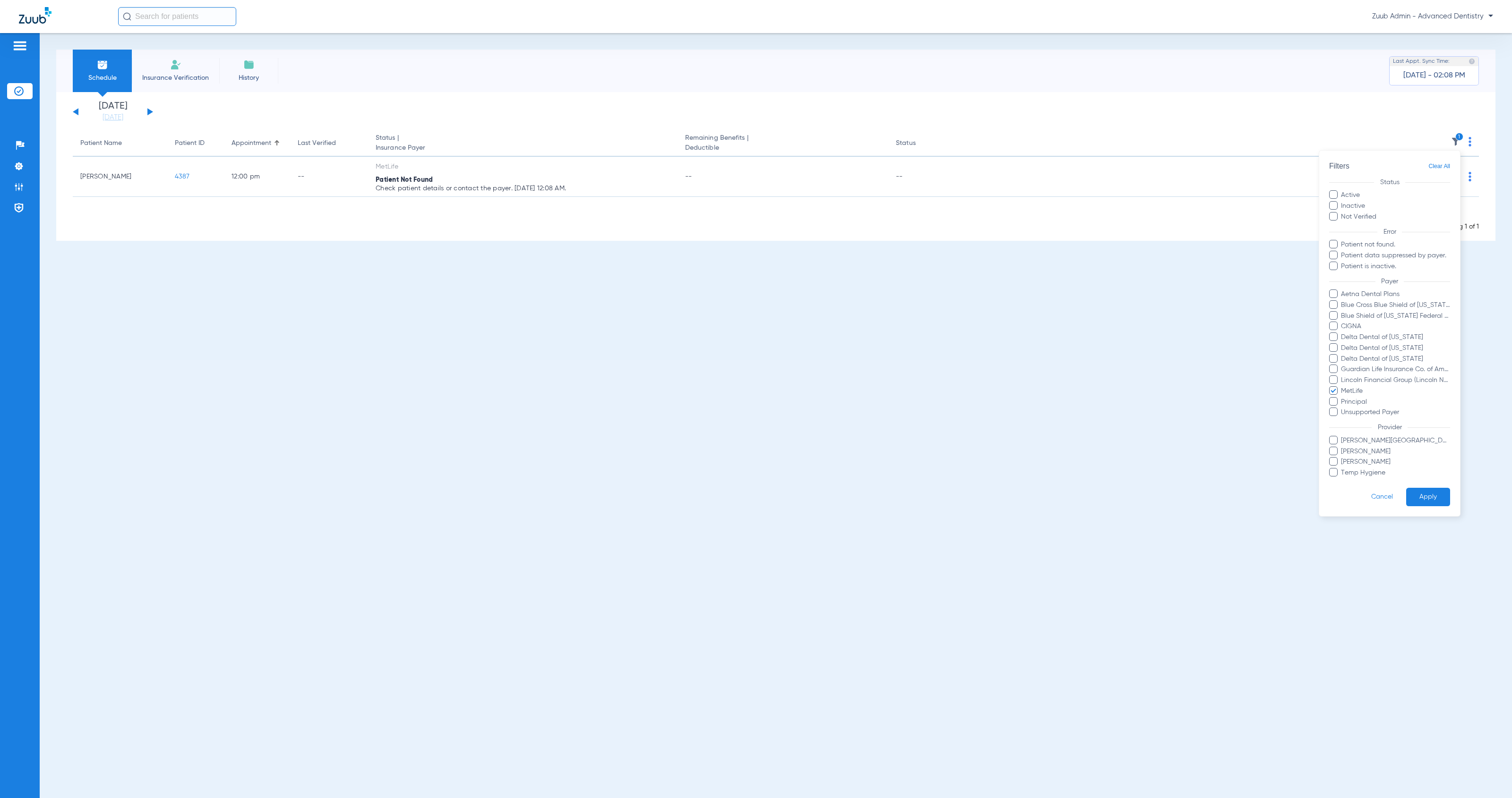
click at [1339, 391] on label "MetLife" at bounding box center [1389, 391] width 121 height 10
click at [1342, 398] on input "MetLife" at bounding box center [1342, 398] width 0 height 0
click at [1433, 495] on button "Apply" at bounding box center [1428, 497] width 44 height 18
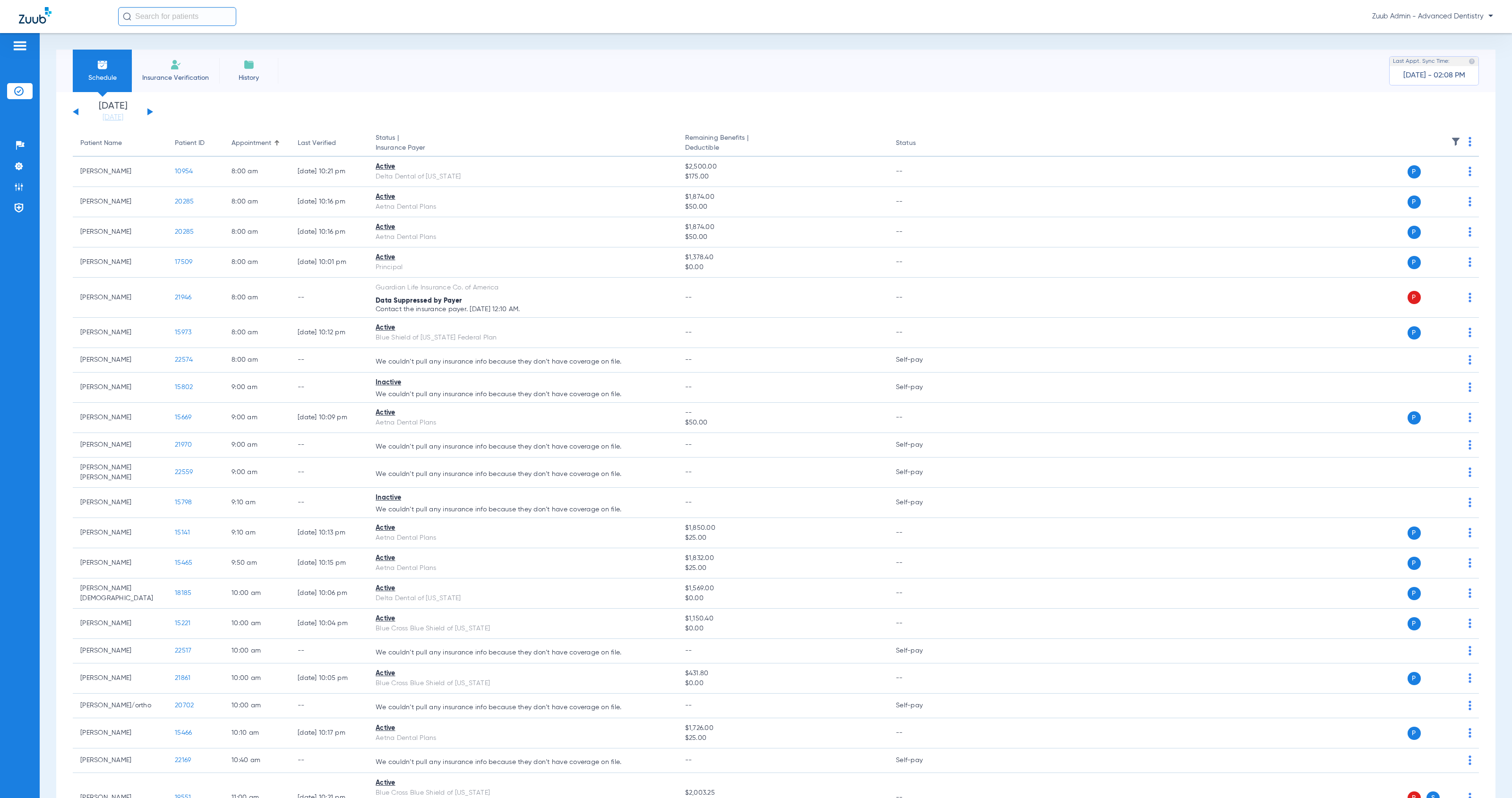
click at [151, 113] on button at bounding box center [150, 111] width 6 height 7
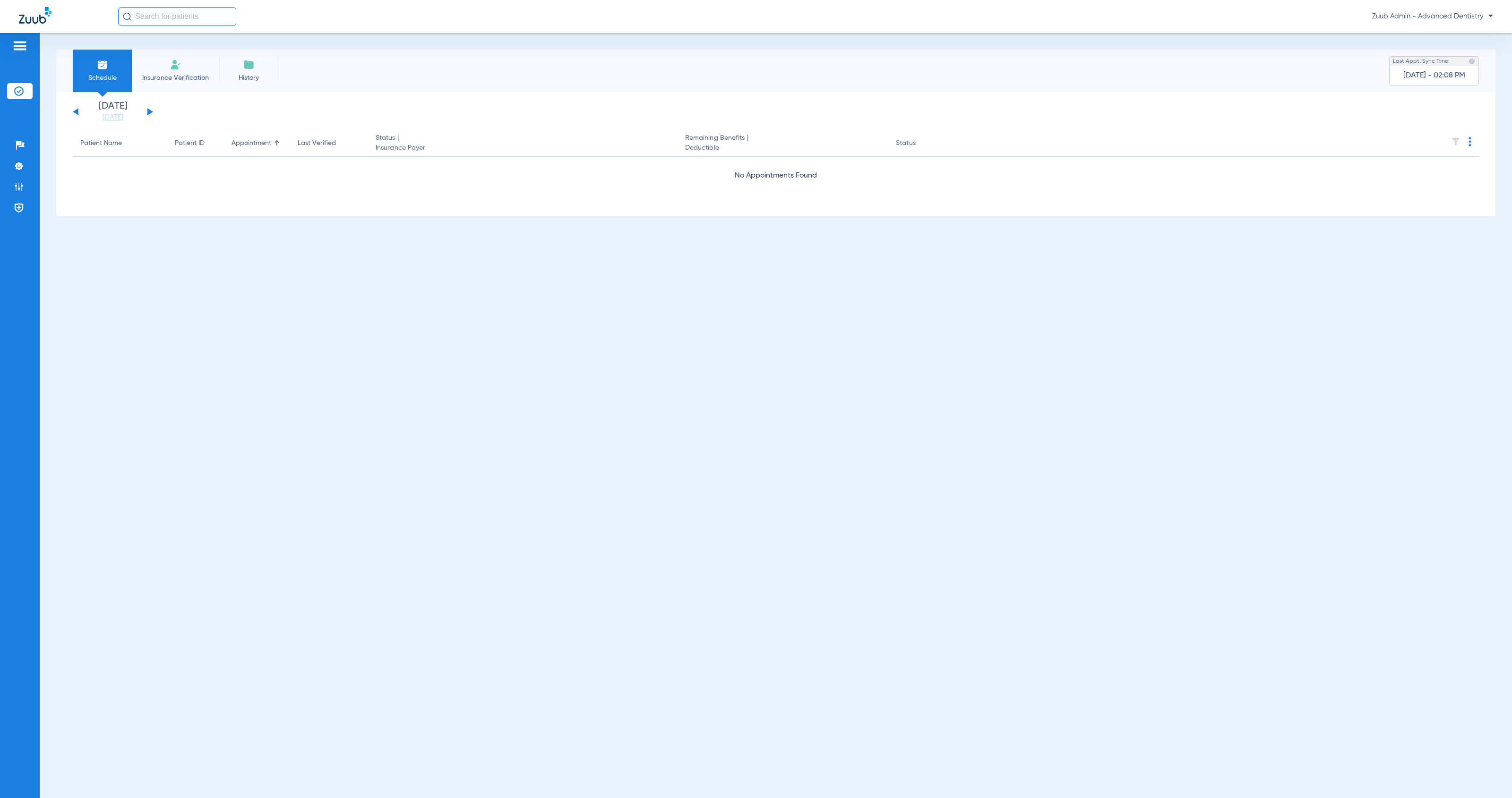
click at [151, 113] on button at bounding box center [150, 111] width 6 height 7
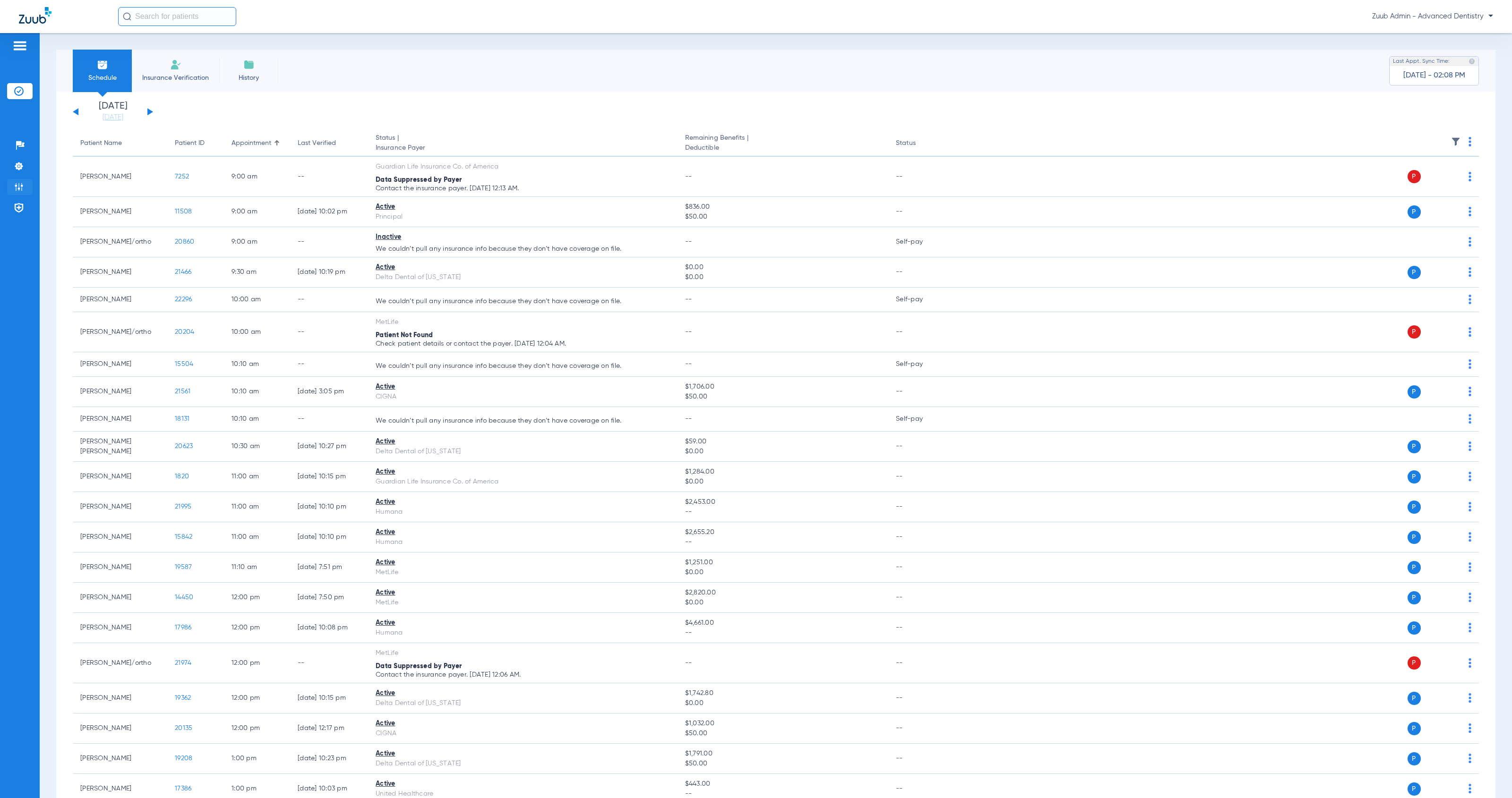
click at [22, 187] on img at bounding box center [19, 187] width 9 height 9
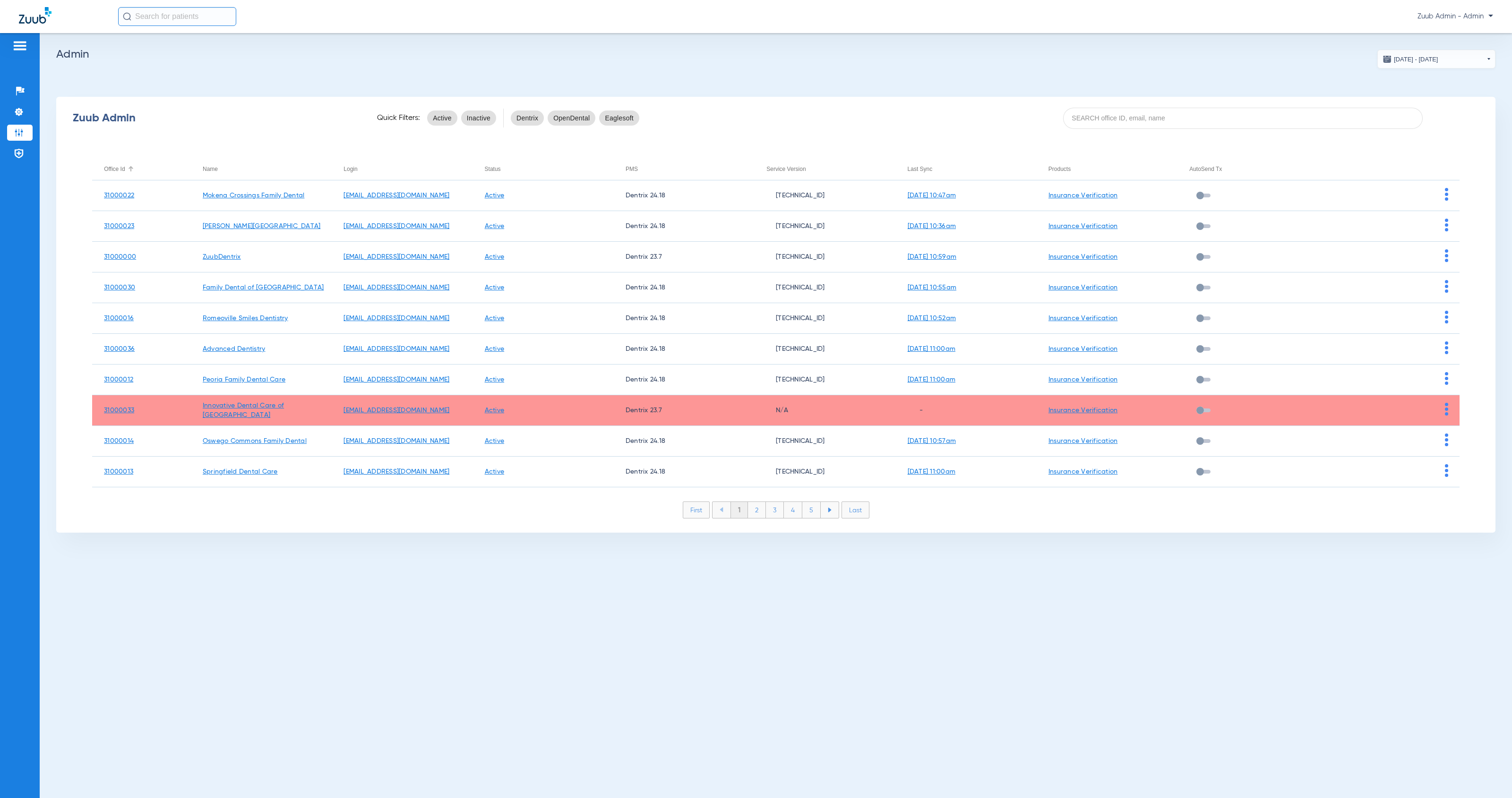
click at [114, 168] on div "Office Id" at bounding box center [114, 169] width 21 height 11
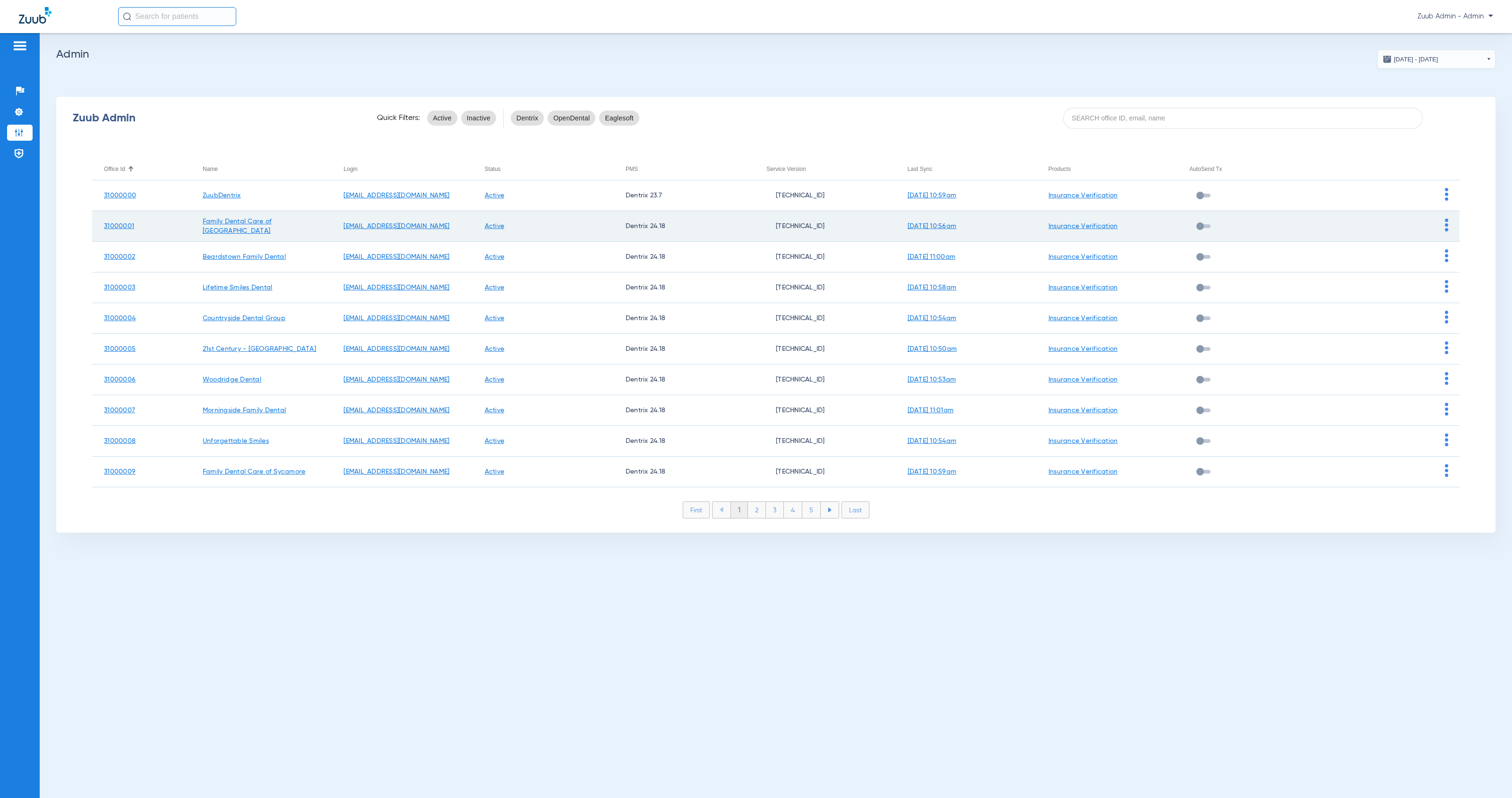
click at [1445, 226] on img at bounding box center [1447, 225] width 4 height 13
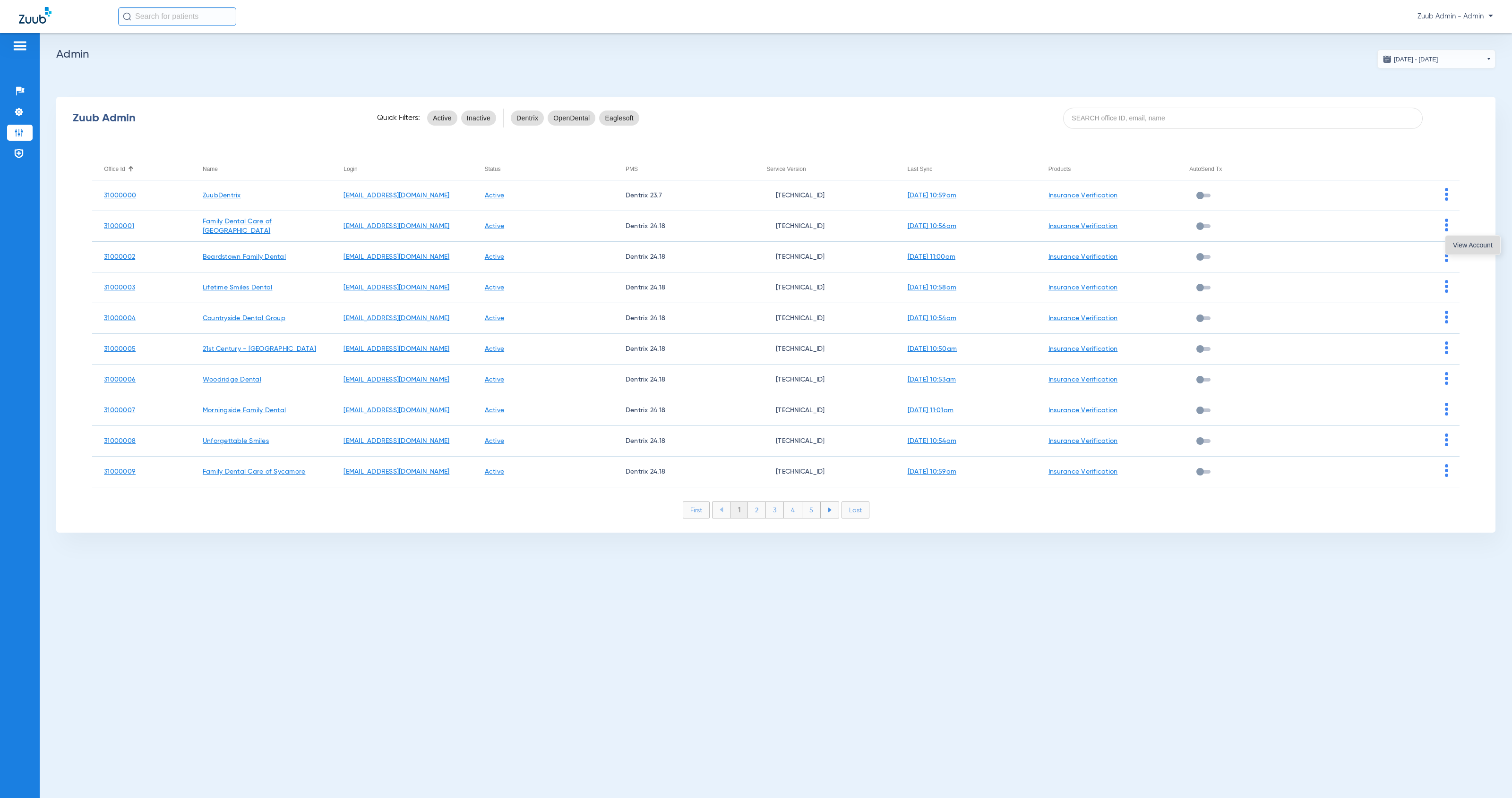
click at [1455, 249] on button "View Account" at bounding box center [1472, 245] width 55 height 19
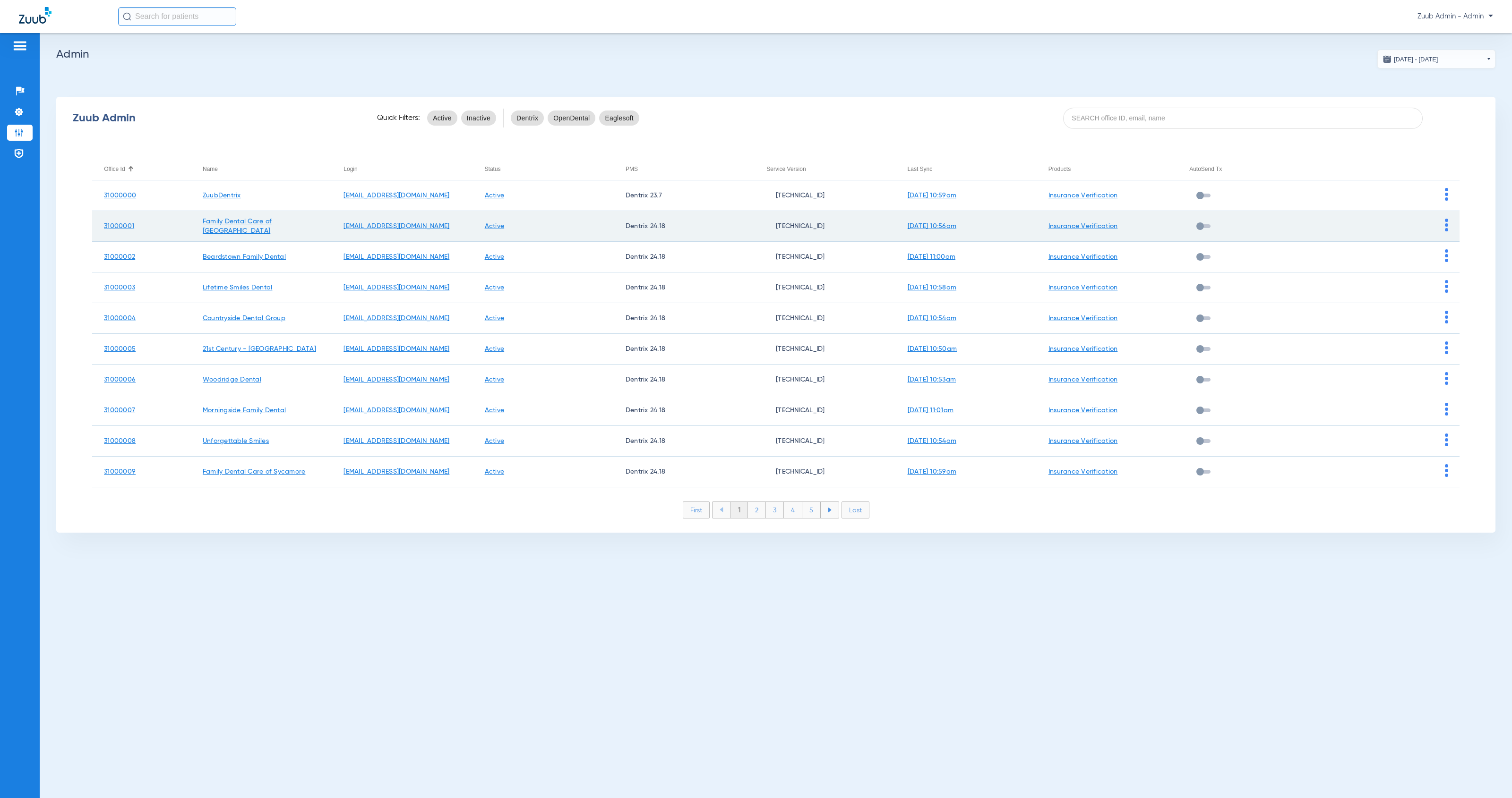
click at [1447, 224] on img at bounding box center [1447, 225] width 4 height 13
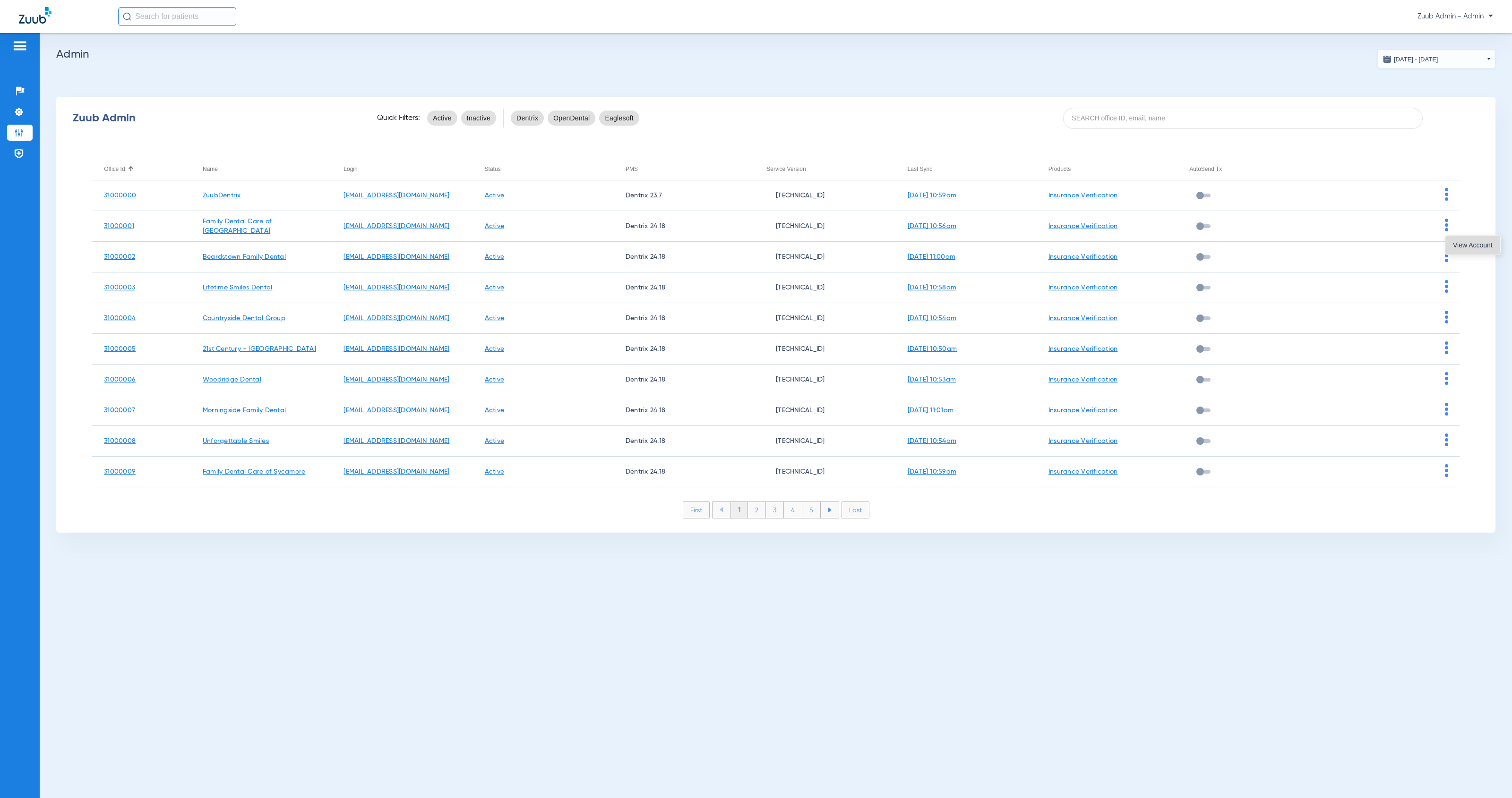
click at [1449, 244] on button "View Account" at bounding box center [1472, 245] width 55 height 19
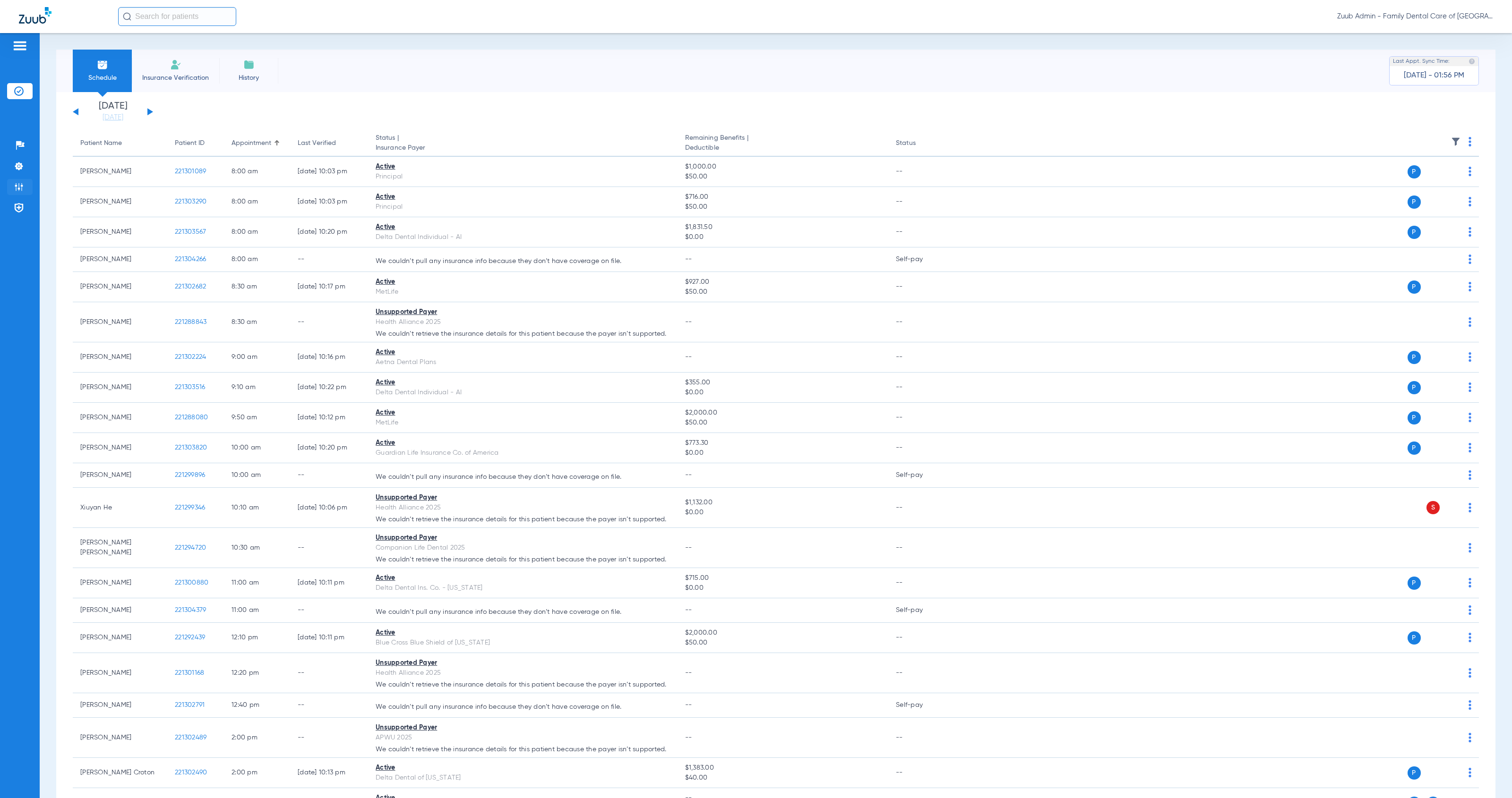
click at [22, 189] on img at bounding box center [19, 187] width 9 height 9
